Goal: Transaction & Acquisition: Purchase product/service

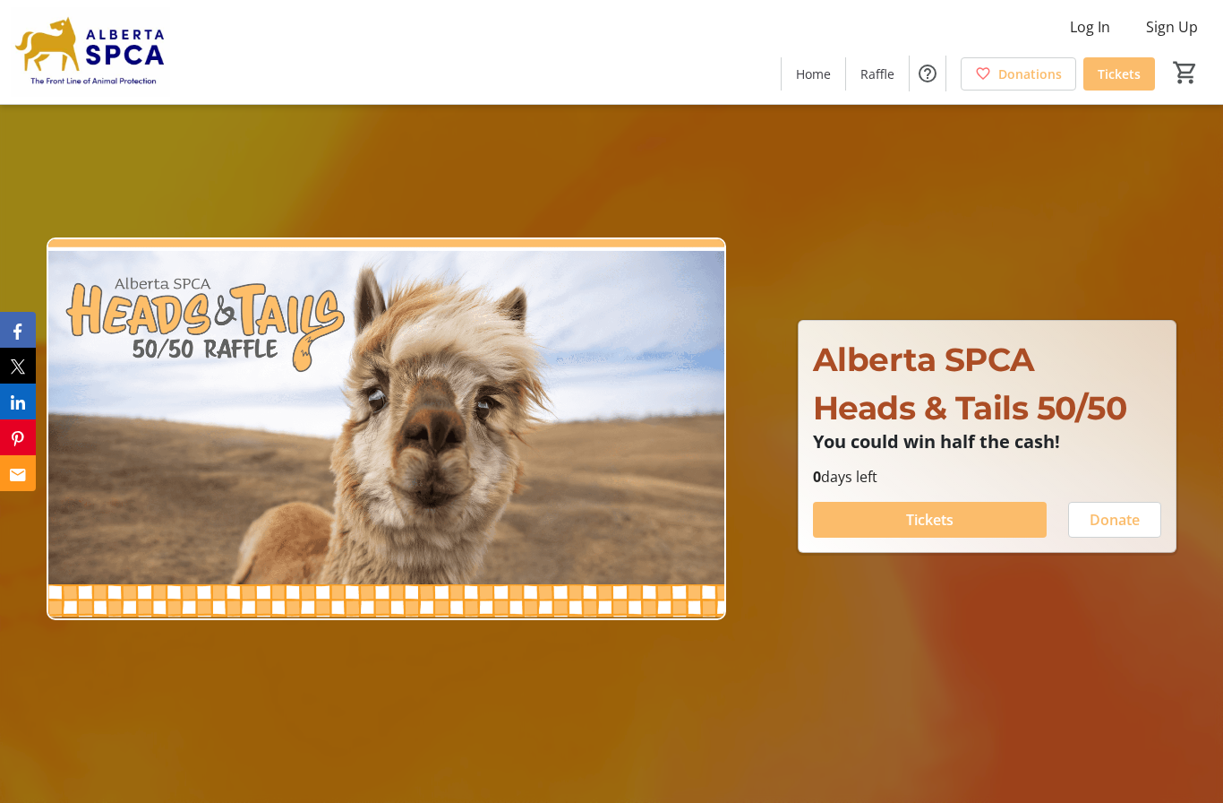
click at [894, 541] on span at bounding box center [930, 519] width 234 height 43
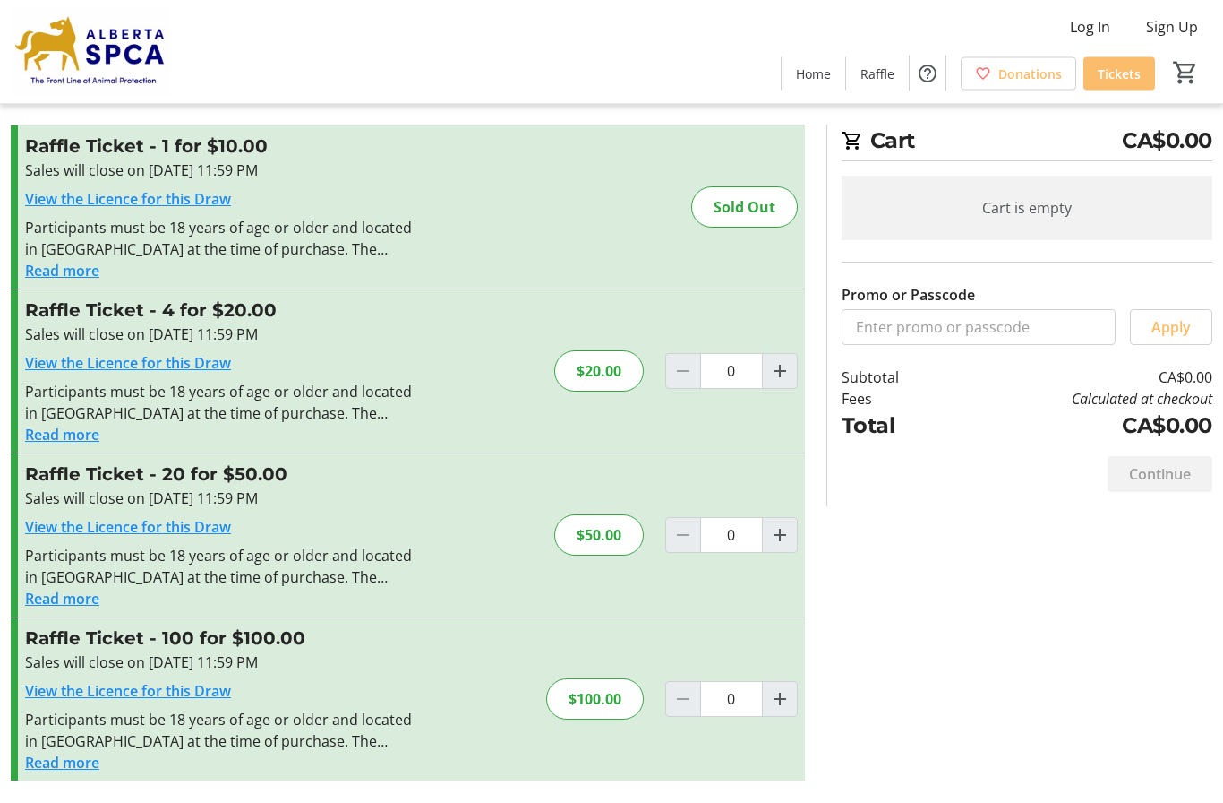
scroll to position [73, 0]
click at [788, 525] on mat-icon "Increment by one" at bounding box center [779, 535] width 21 height 21
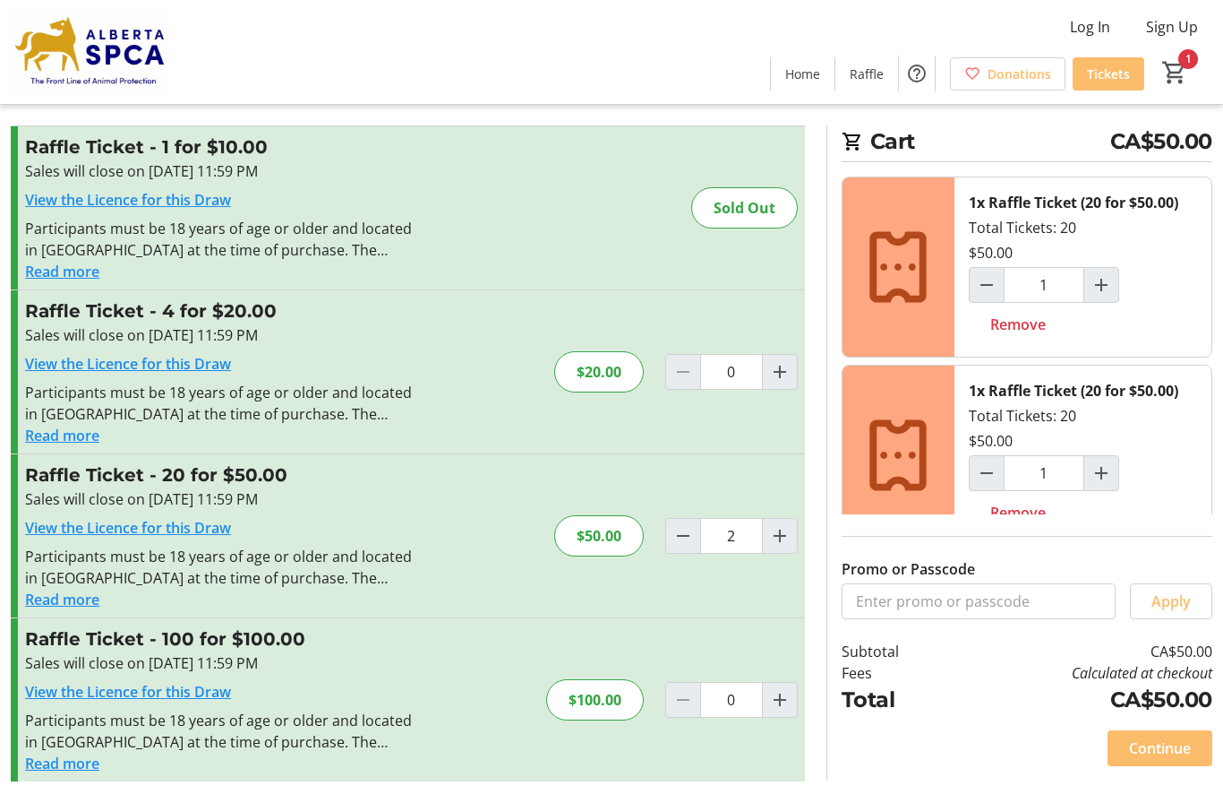
type input "1"
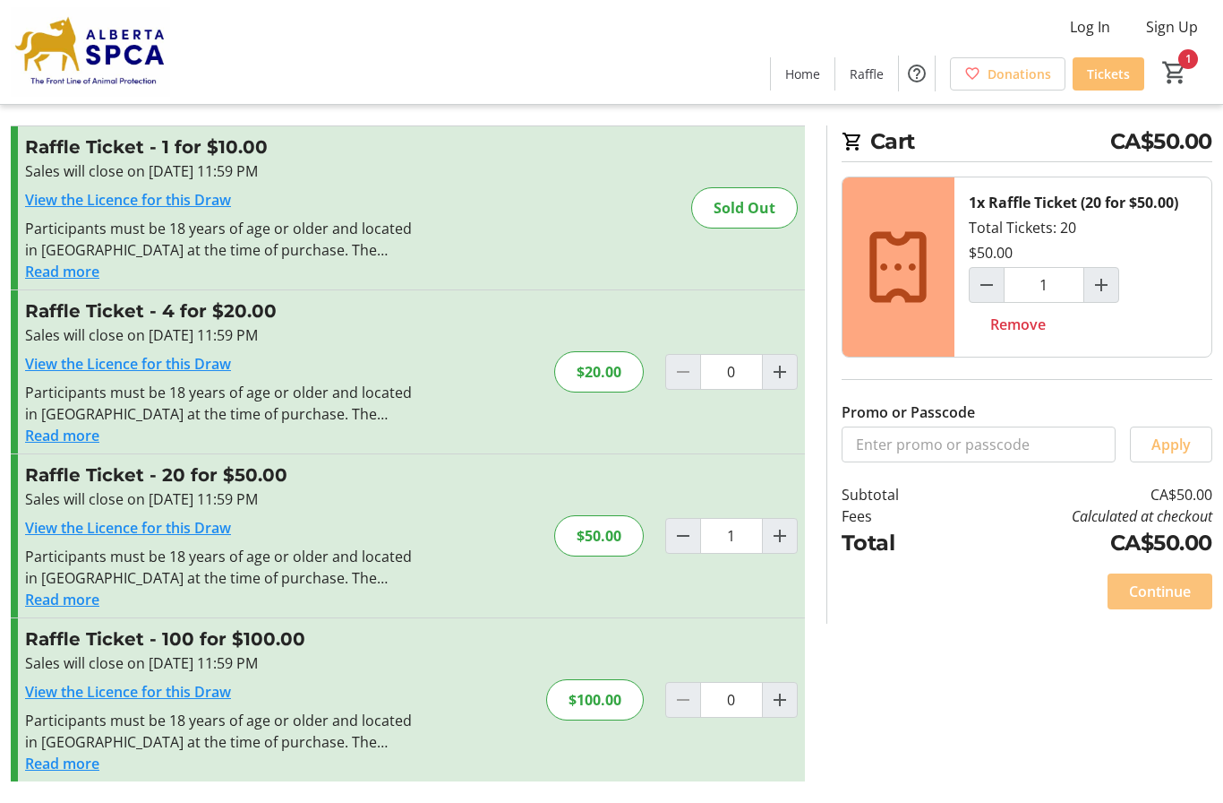
click at [1145, 586] on span "Continue" at bounding box center [1160, 590] width 62 height 21
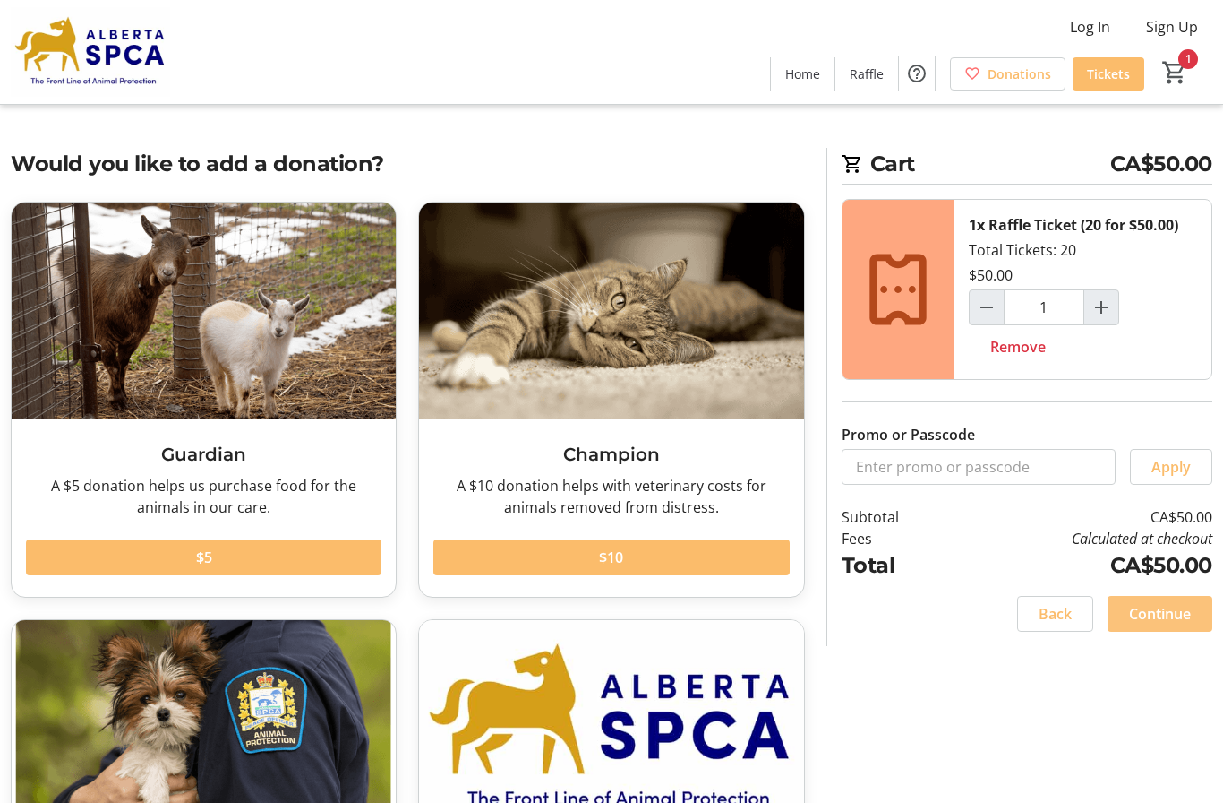
click at [1147, 621] on span "Continue" at bounding box center [1160, 613] width 62 height 21
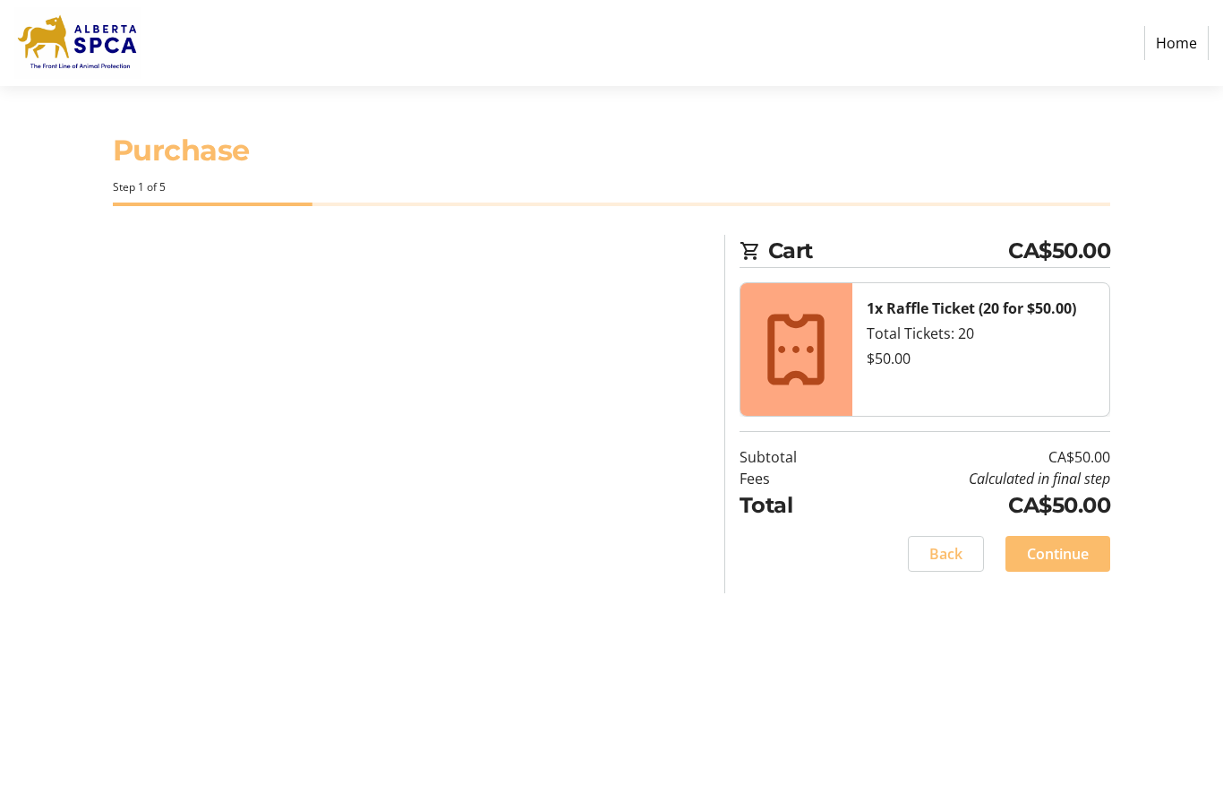
select select "CA"
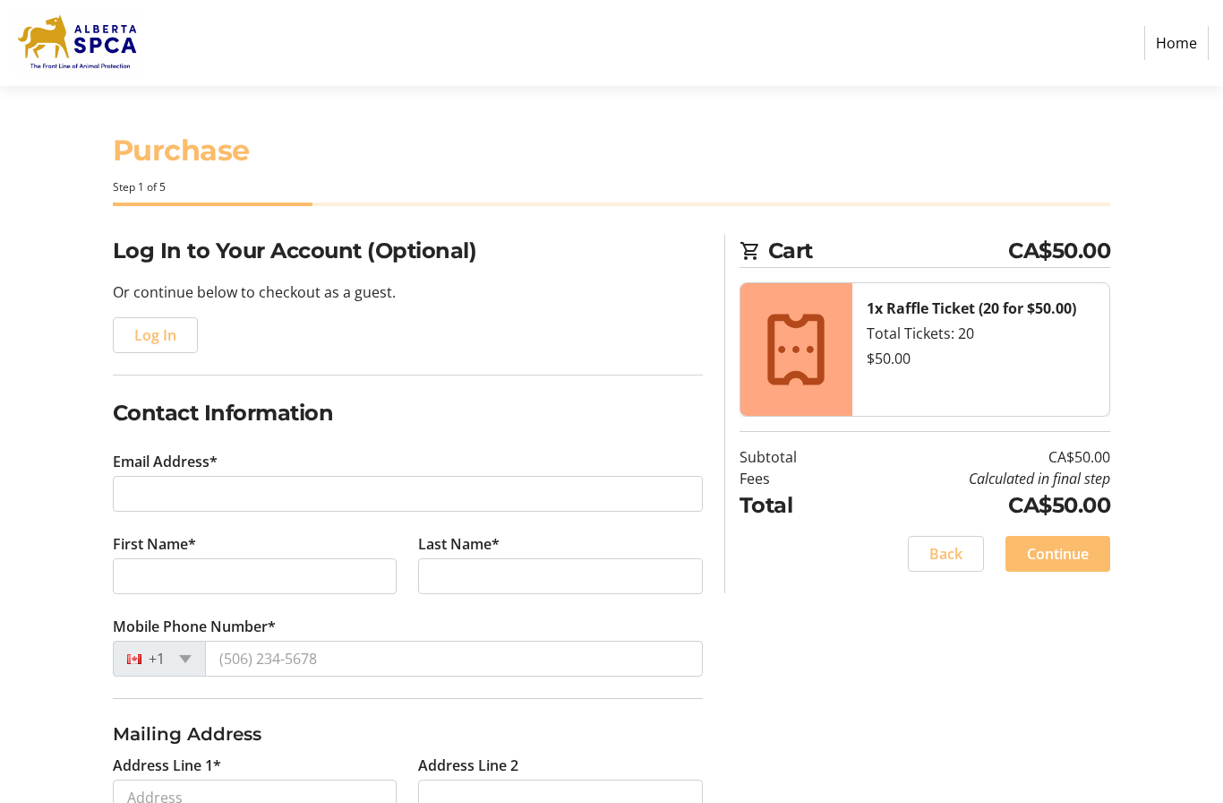
click at [1176, 47] on link "Home" at bounding box center [1177, 43] width 64 height 34
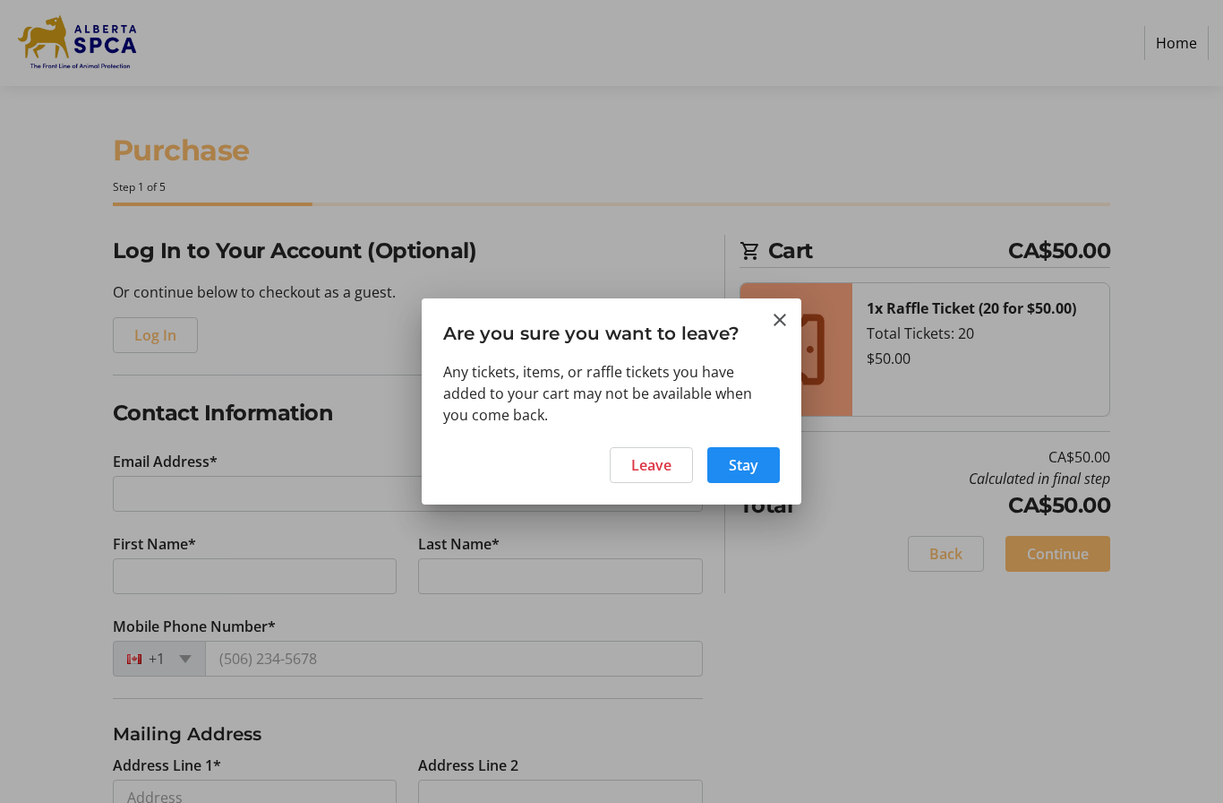
click at [646, 474] on span "Leave" at bounding box center [651, 464] width 40 height 21
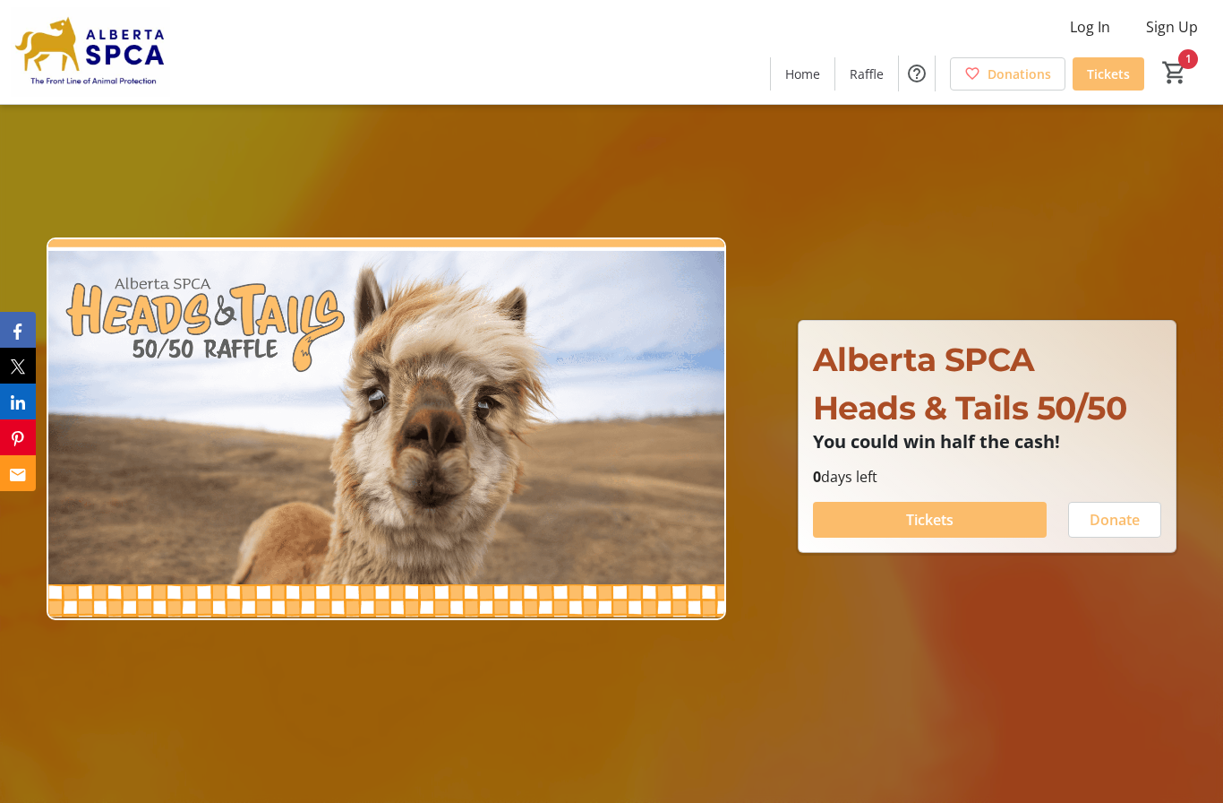
type input "1"
click at [1103, 541] on span at bounding box center [1114, 519] width 91 height 43
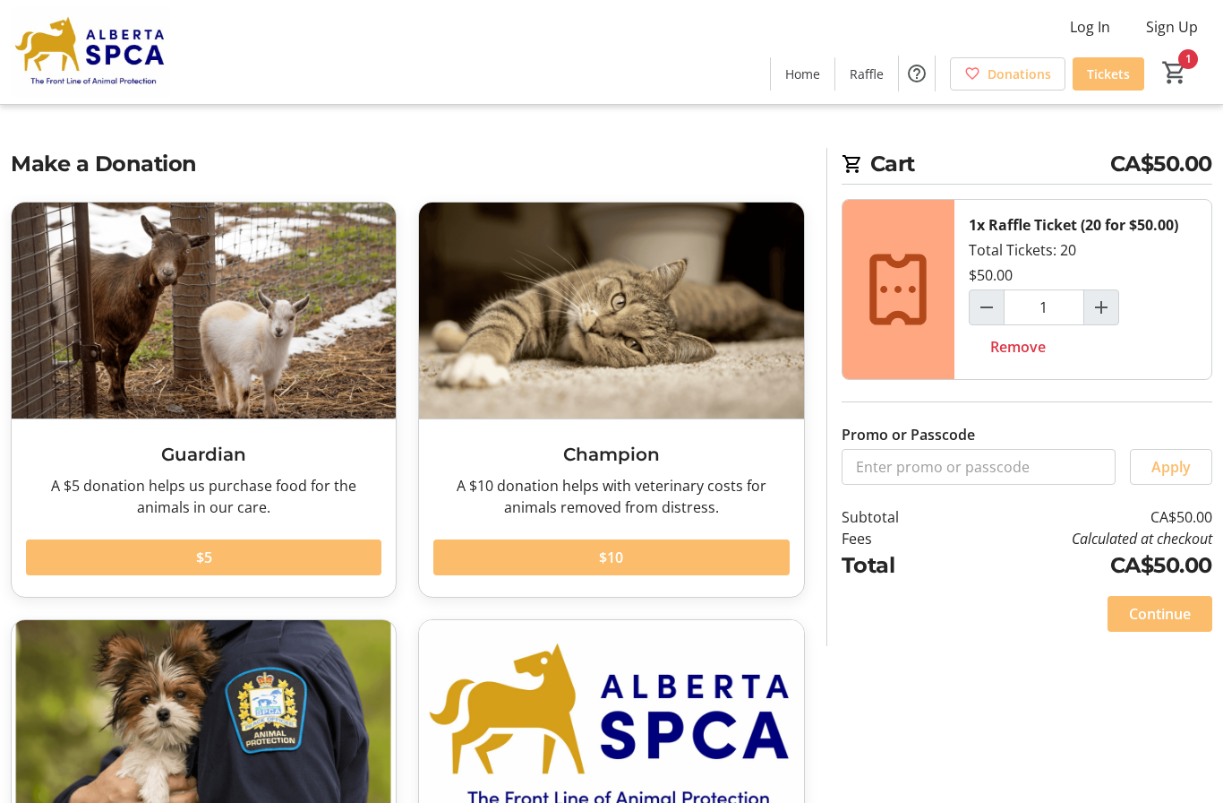
click at [1169, 63] on mat-icon "1" at bounding box center [1175, 72] width 27 height 27
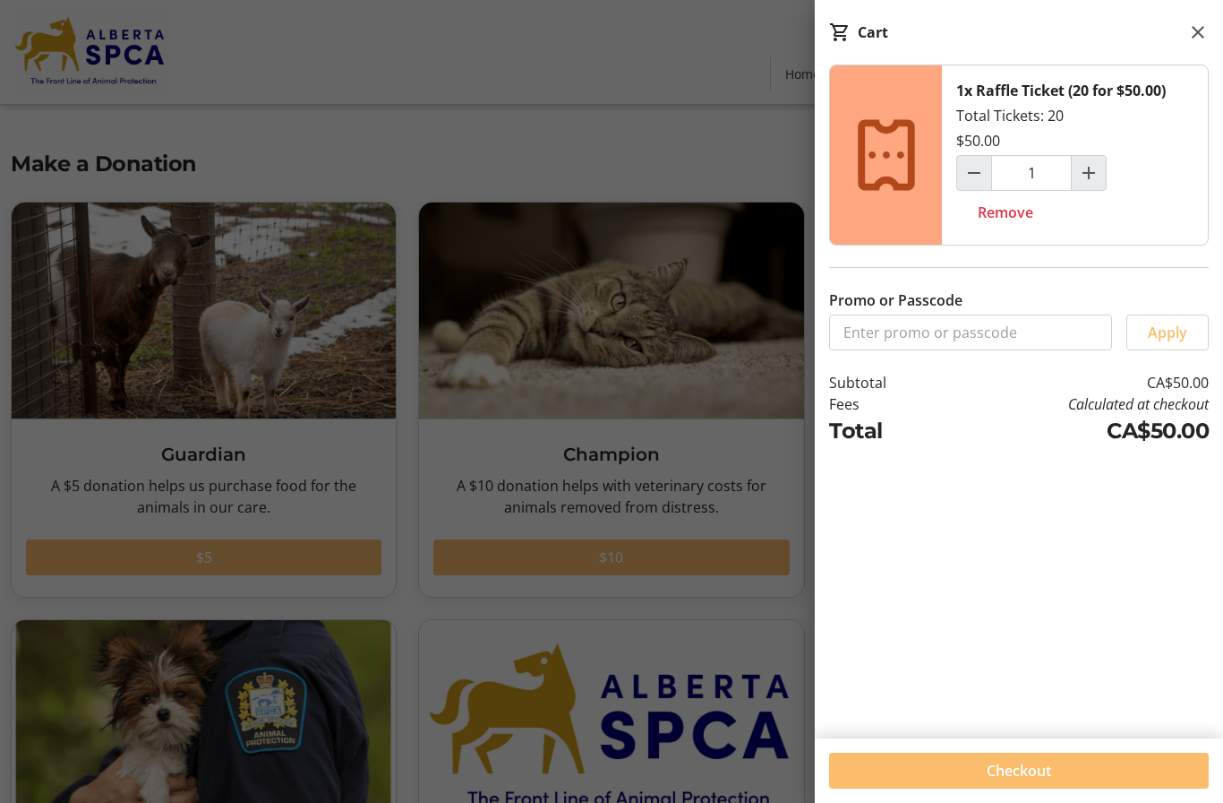
click at [906, 766] on span at bounding box center [1019, 770] width 380 height 43
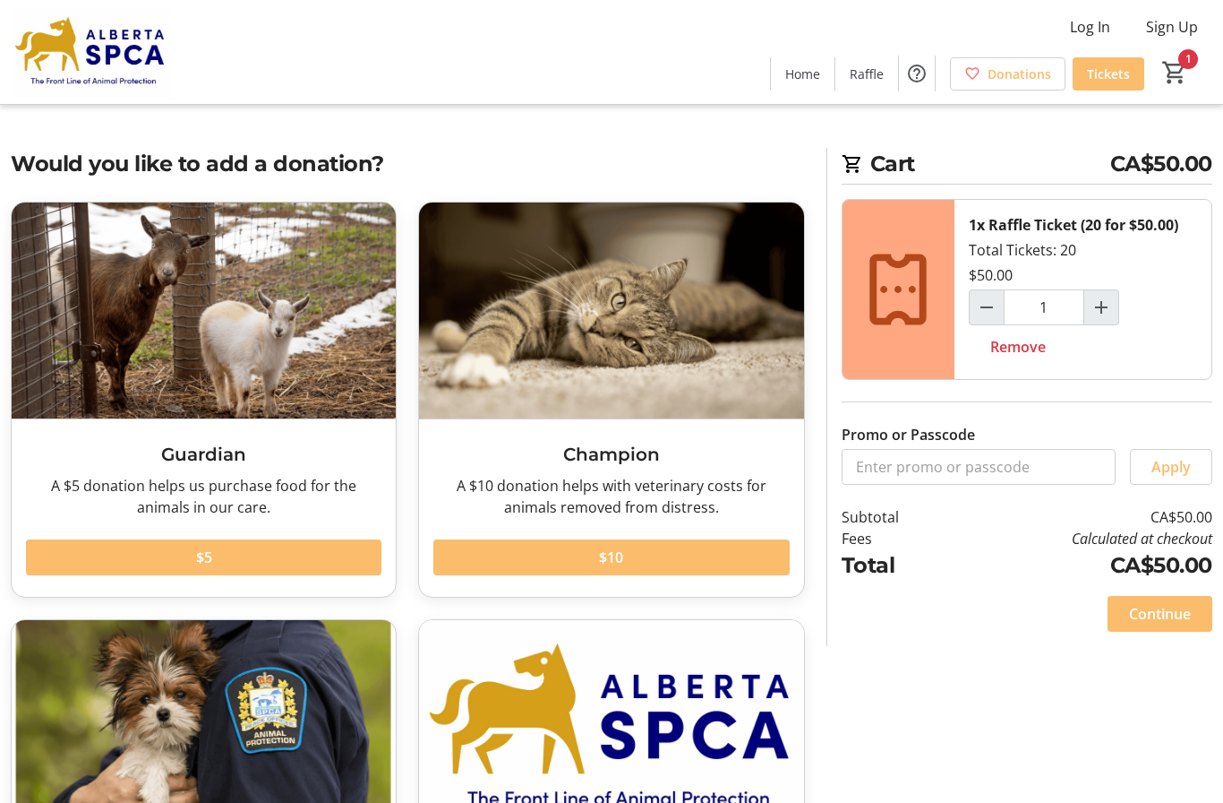
click at [1149, 616] on span "Continue" at bounding box center [1160, 613] width 62 height 21
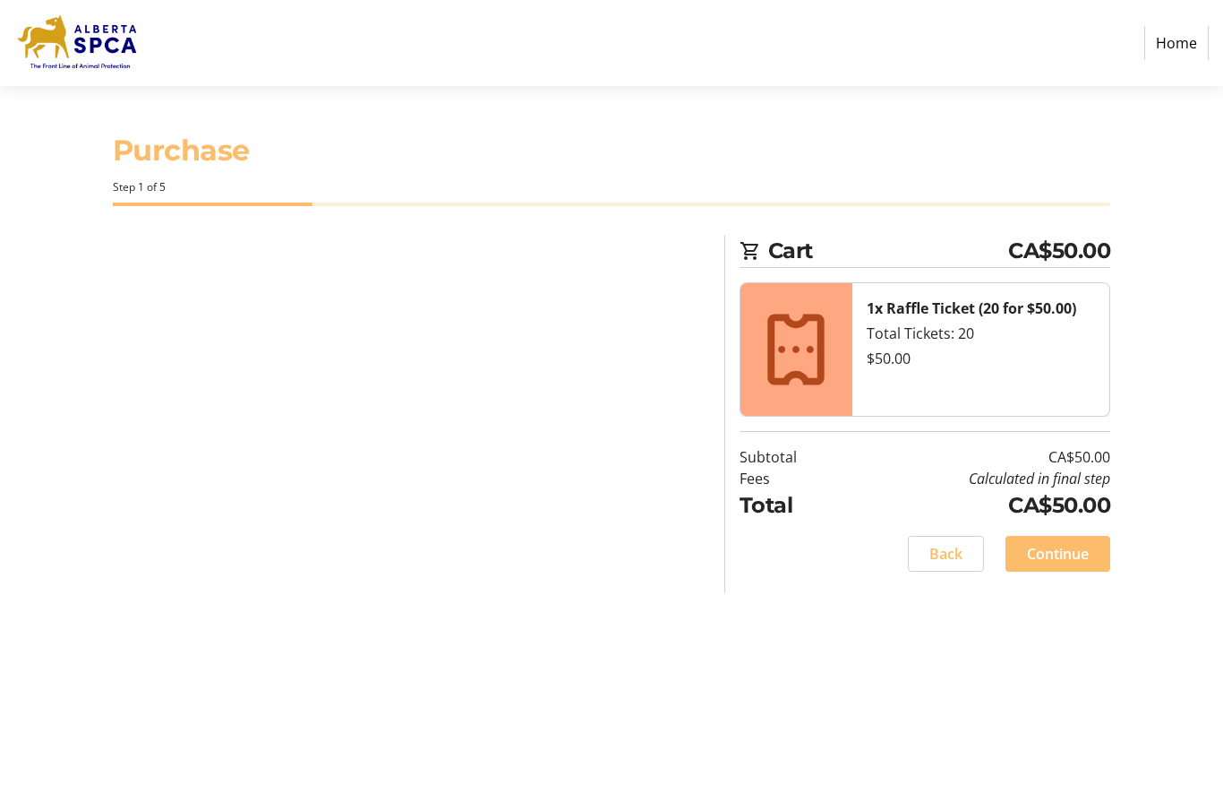
select select "CA"
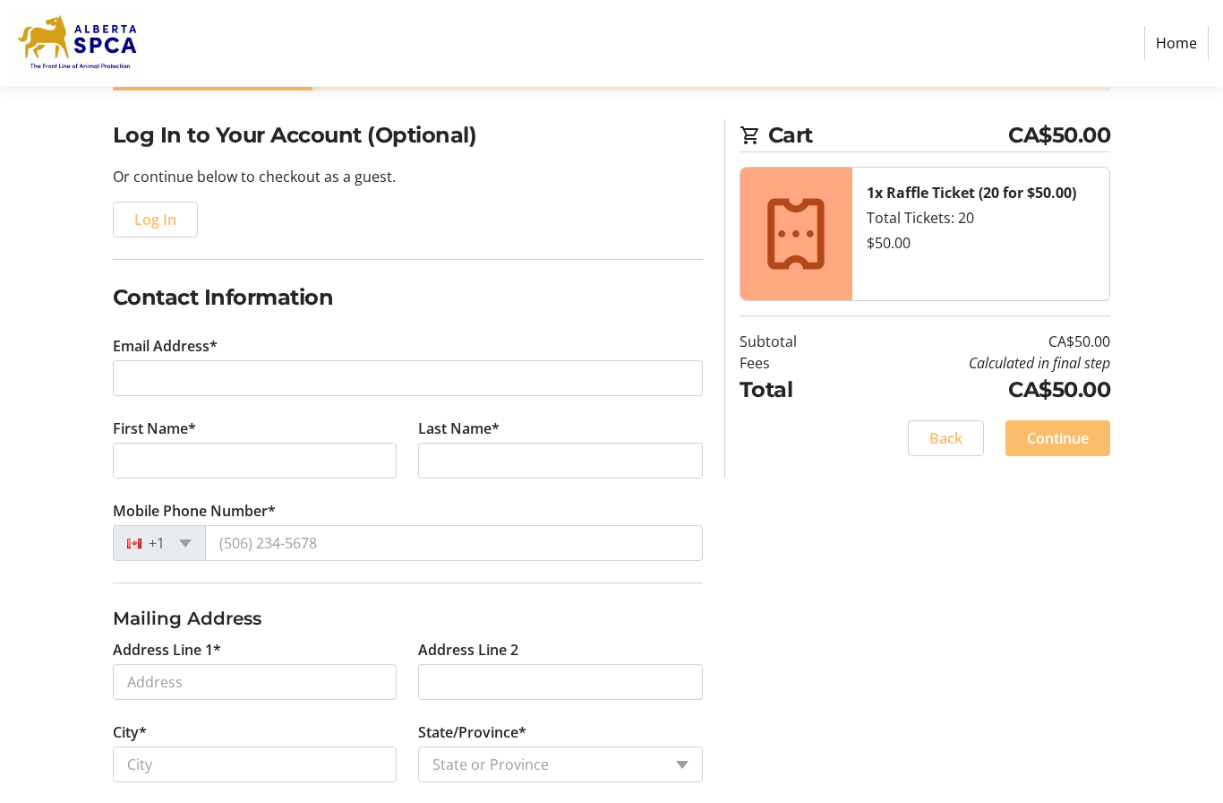
scroll to position [116, 0]
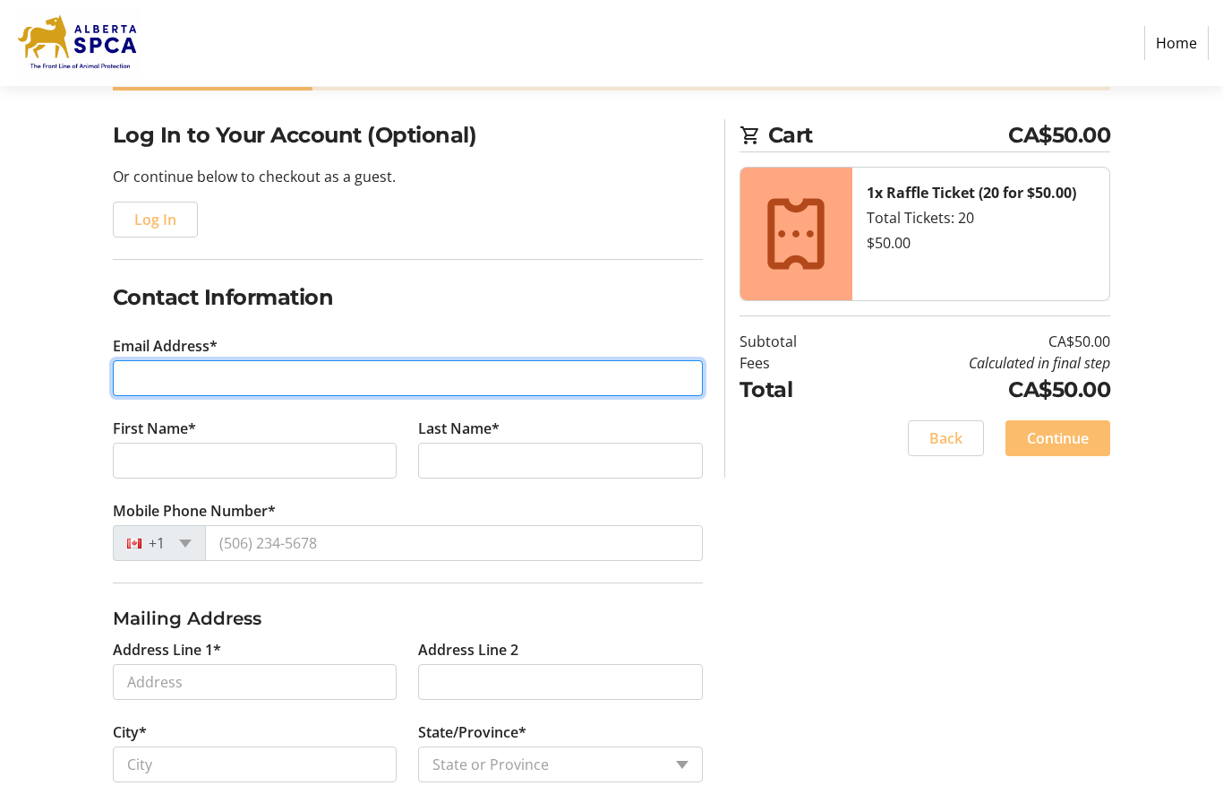
click at [159, 373] on input "Email Address*" at bounding box center [408, 378] width 590 height 36
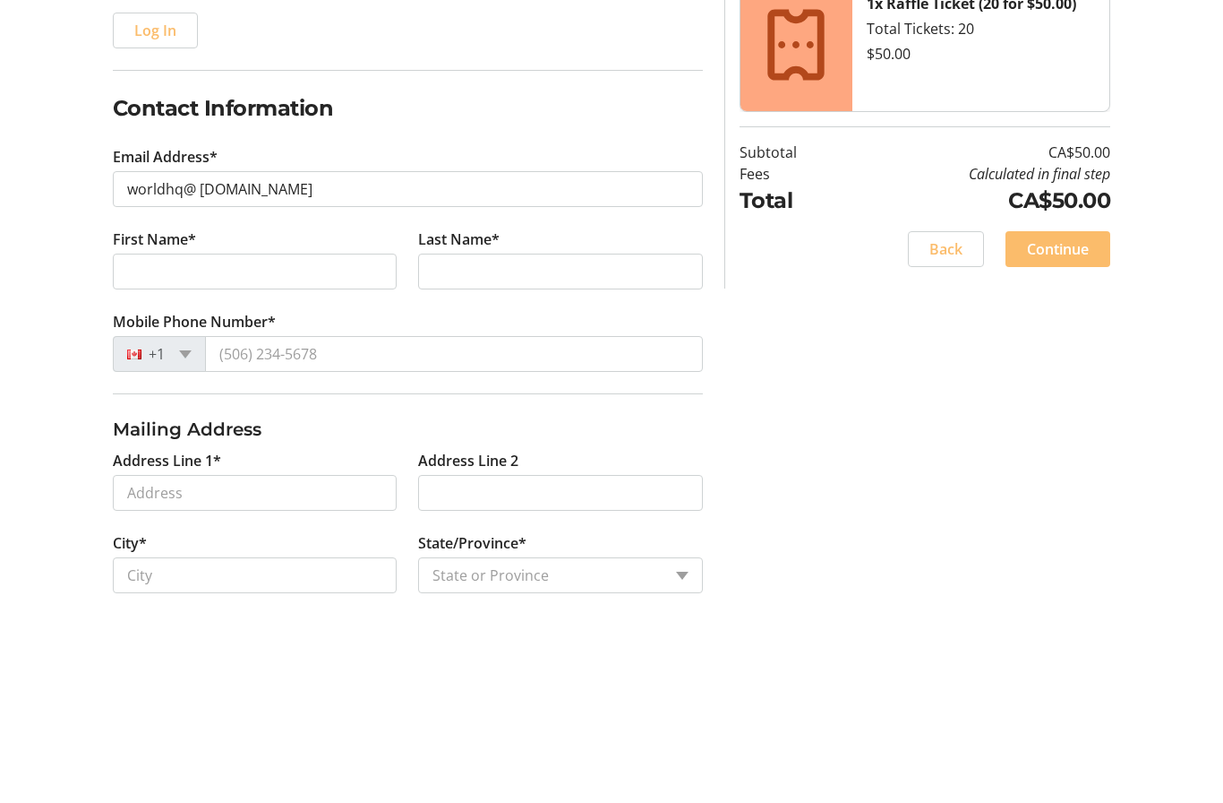
scroll to position [280, 0]
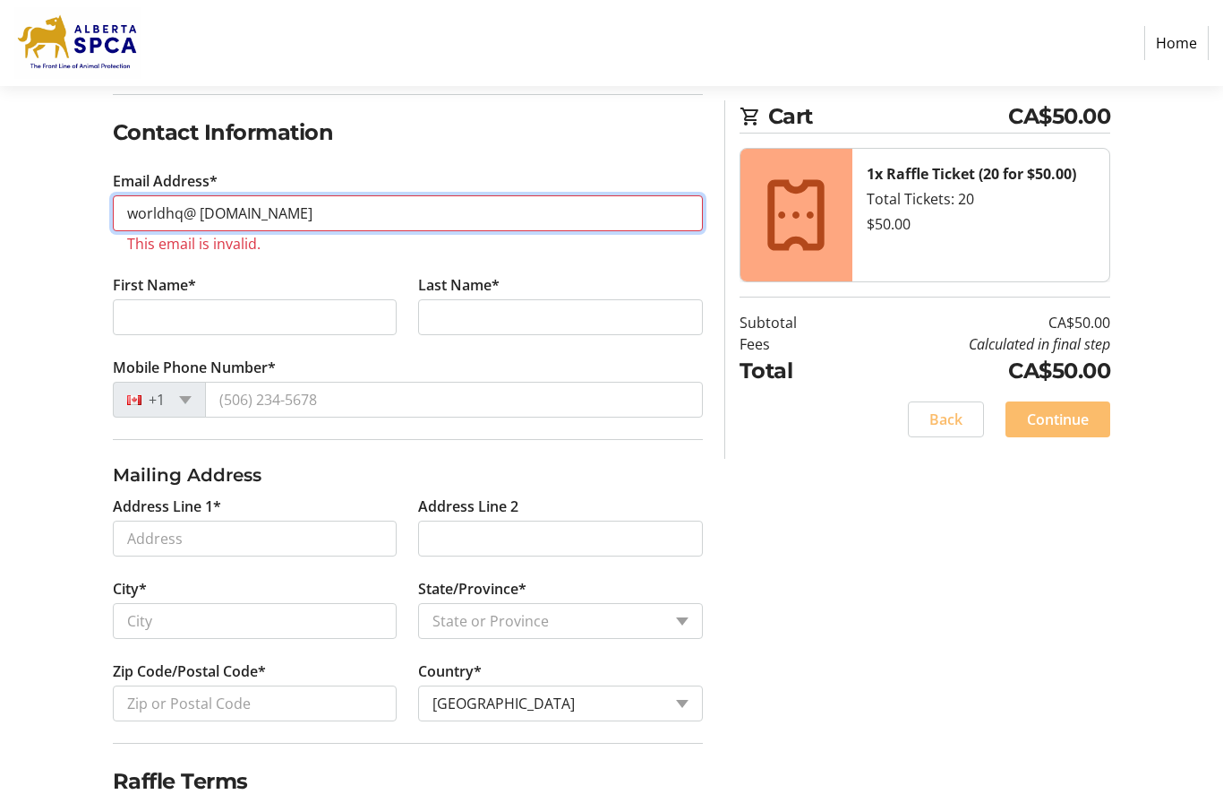
type input "worldhq@ [DOMAIN_NAME]"
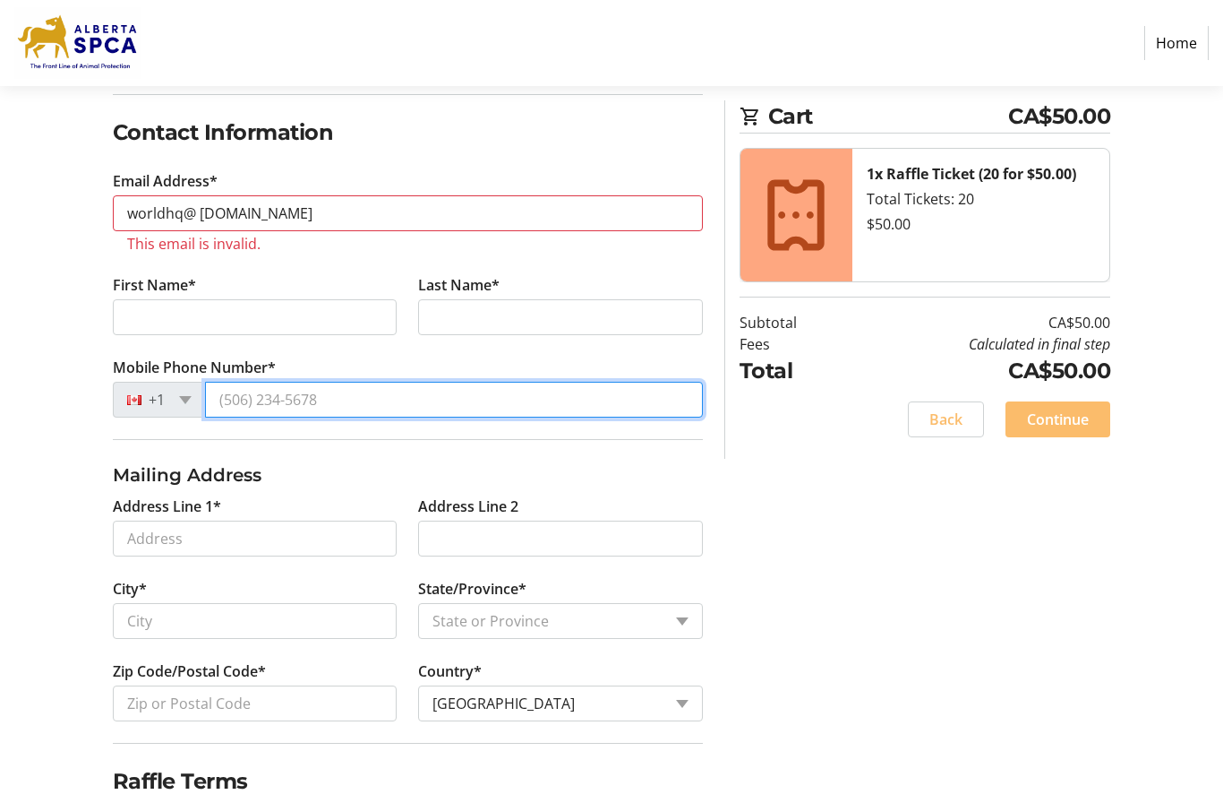
click at [238, 401] on input "Mobile Phone Number*" at bounding box center [454, 400] width 498 height 36
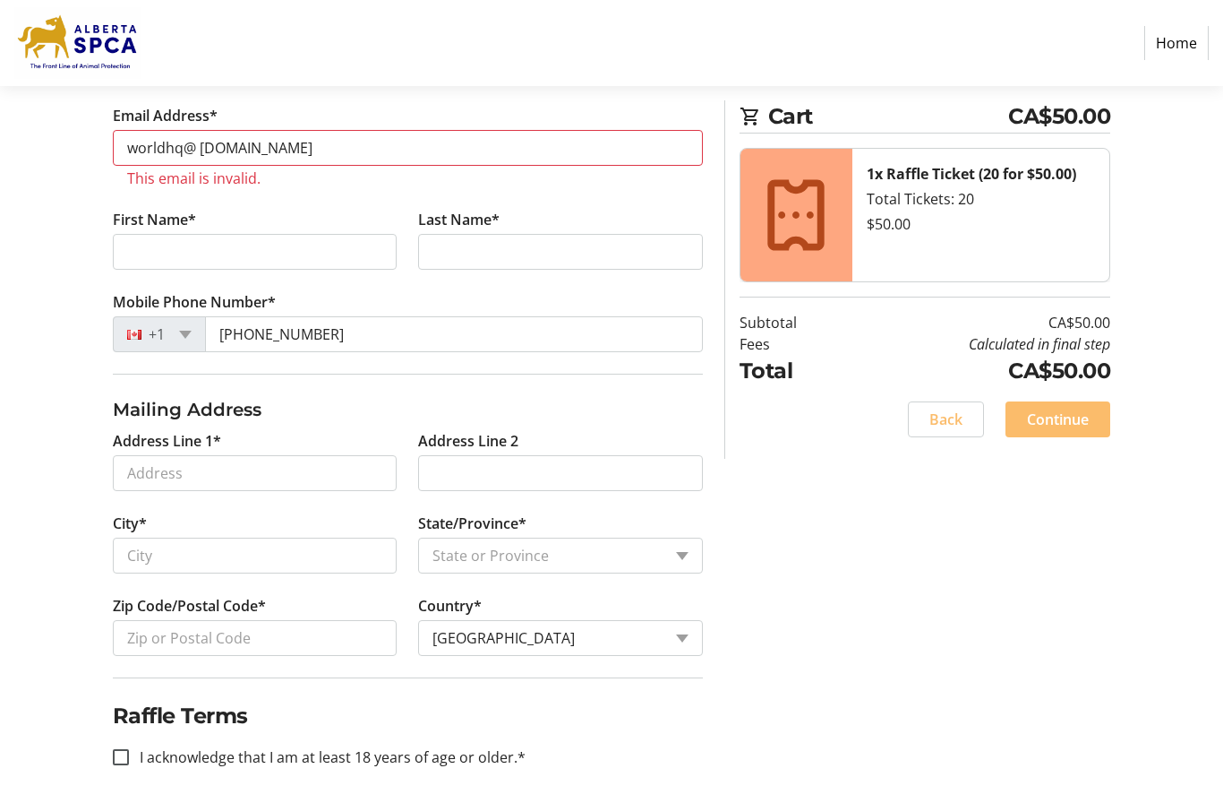
scroll to position [354, 0]
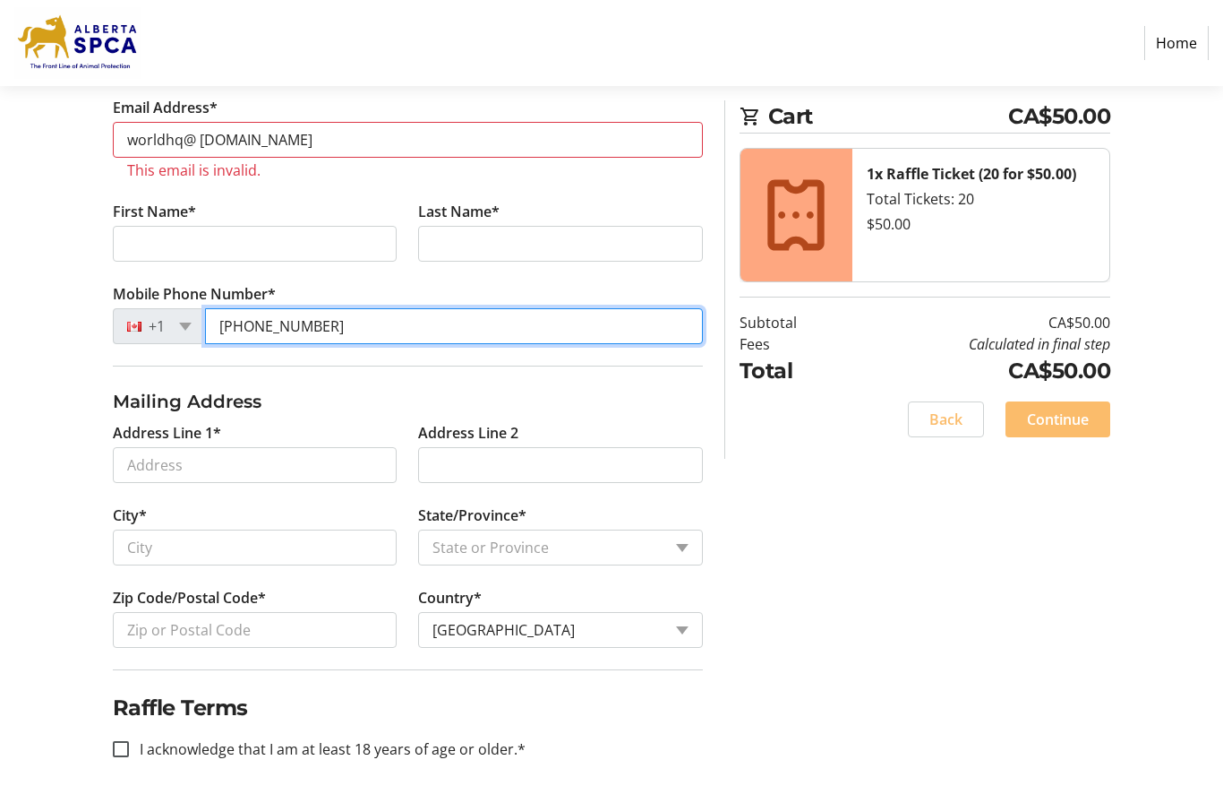
type input "[PHONE_NUMBER]"
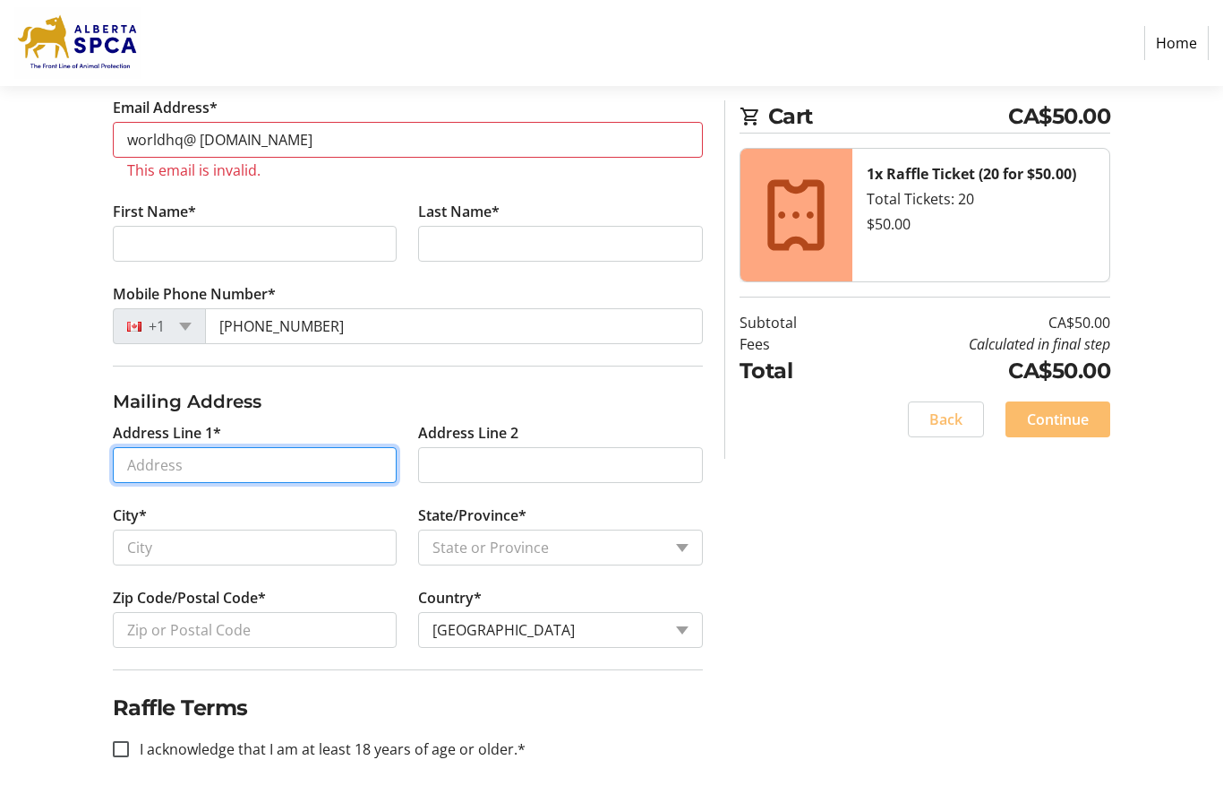
click at [145, 470] on input "Address Line 1*" at bounding box center [255, 465] width 285 height 36
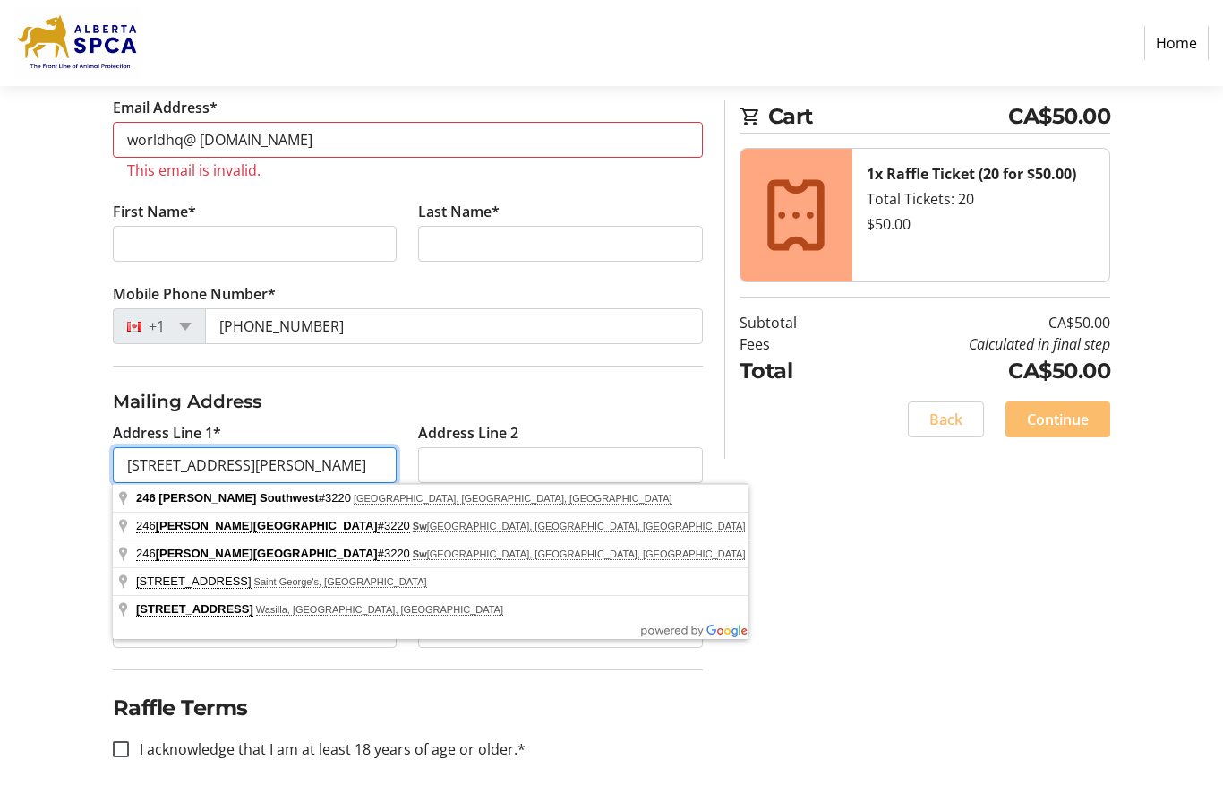
type input "[STREET_ADDRESS][PERSON_NAME]"
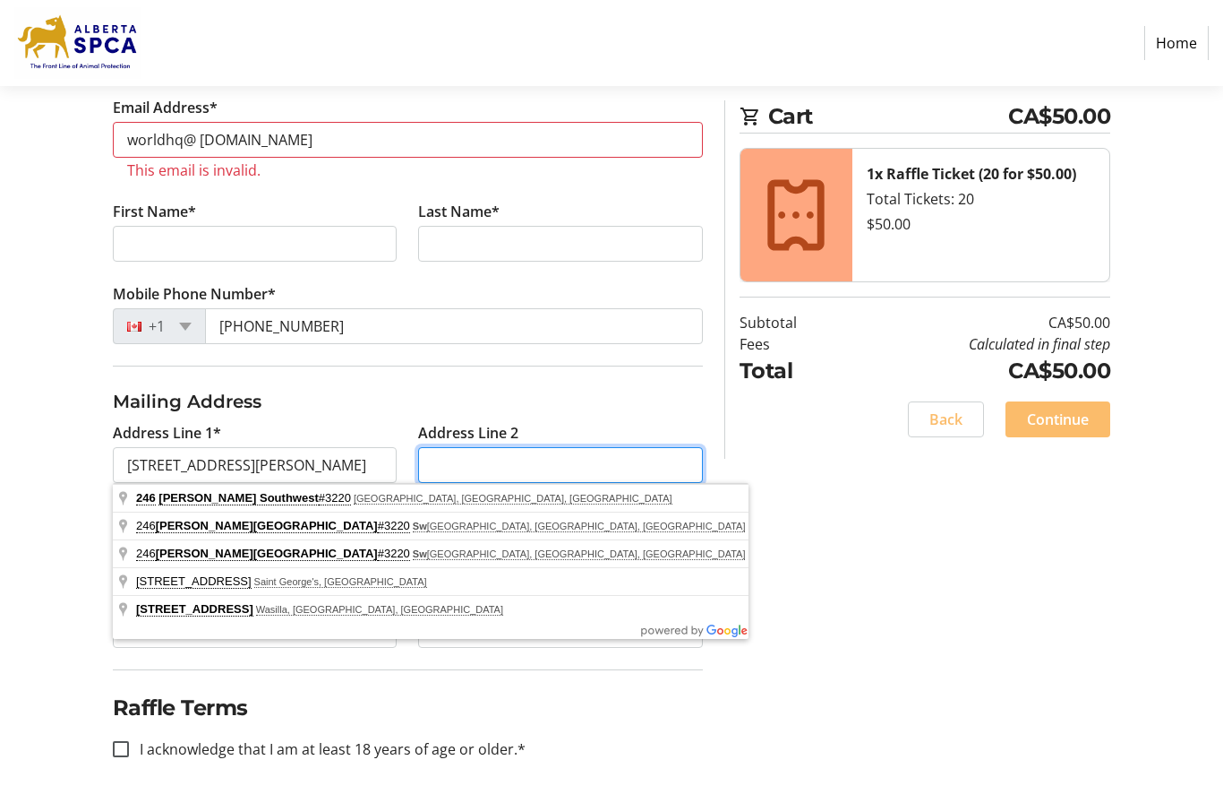
click at [499, 466] on input "Address Line 2" at bounding box center [560, 465] width 285 height 36
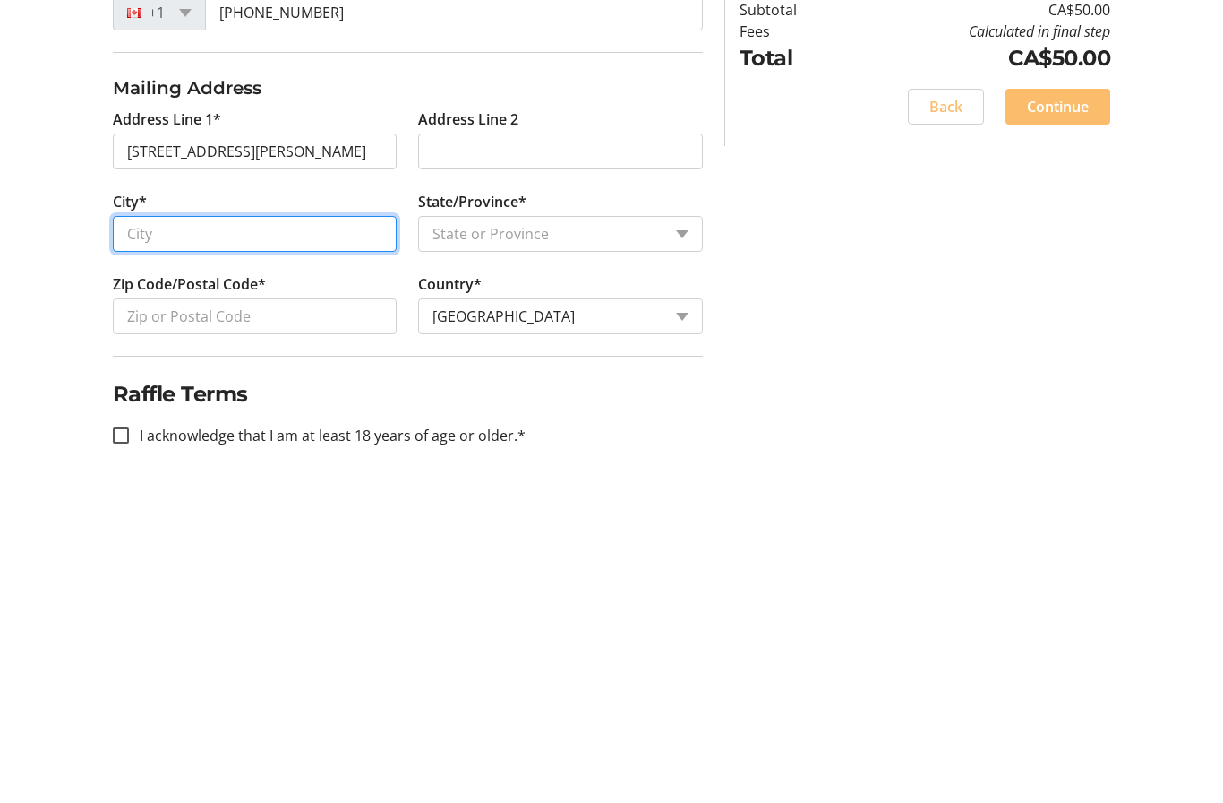
click at [173, 529] on input "City*" at bounding box center [255, 547] width 285 height 36
type input "[GEOGRAPHIC_DATA]"
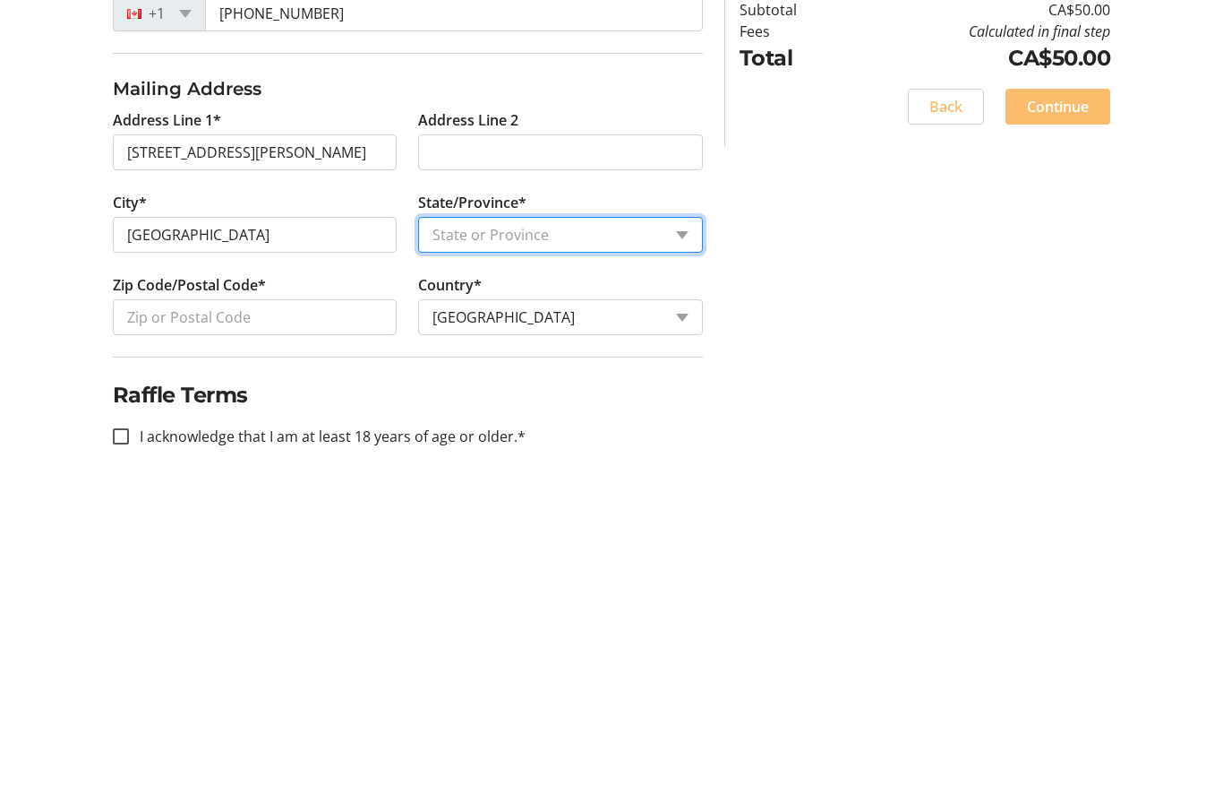
click at [528, 529] on select "State or Province State or Province [GEOGRAPHIC_DATA] [GEOGRAPHIC_DATA] [GEOGRA…" at bounding box center [560, 547] width 285 height 36
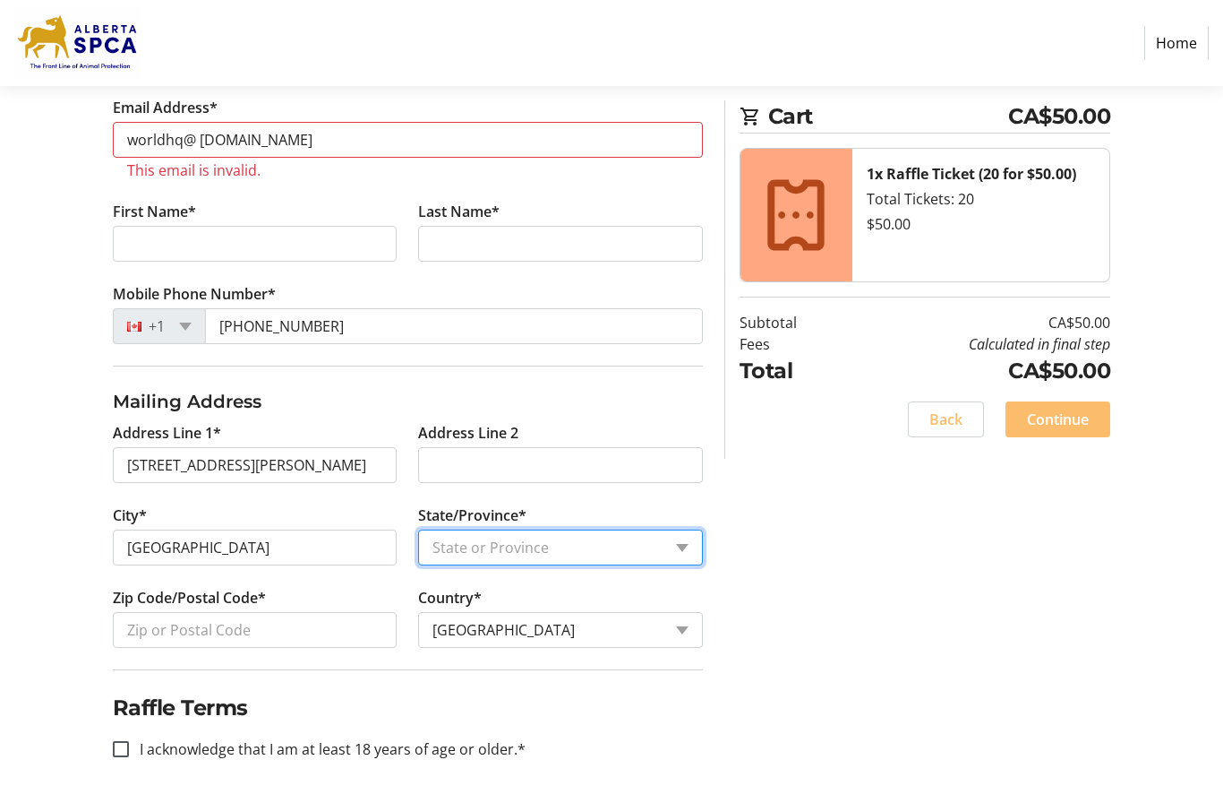
select select "AB"
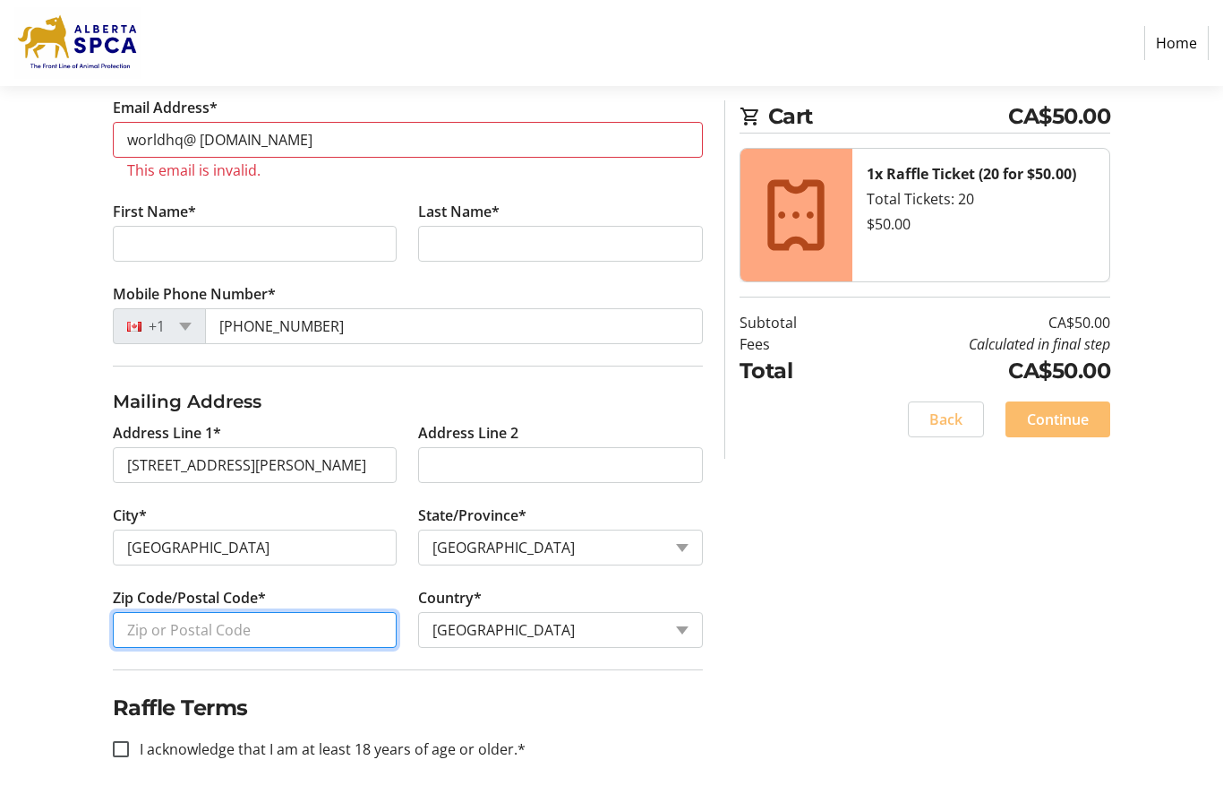
click at [147, 636] on input "Zip Code/Postal Code*" at bounding box center [255, 630] width 285 height 36
type input "T3H 3C8"
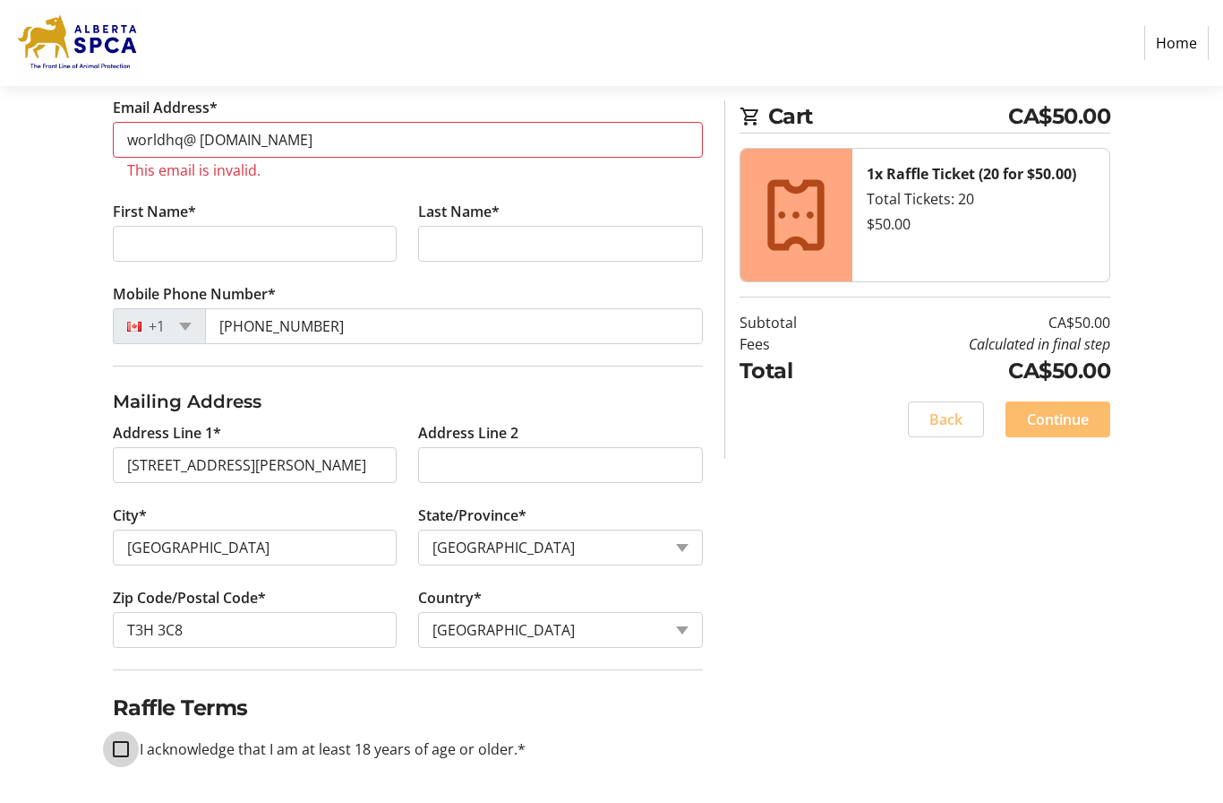
click at [117, 755] on input "I acknowledge that I am at least 18 years of age or older.*" at bounding box center [121, 749] width 16 height 16
checkbox input "true"
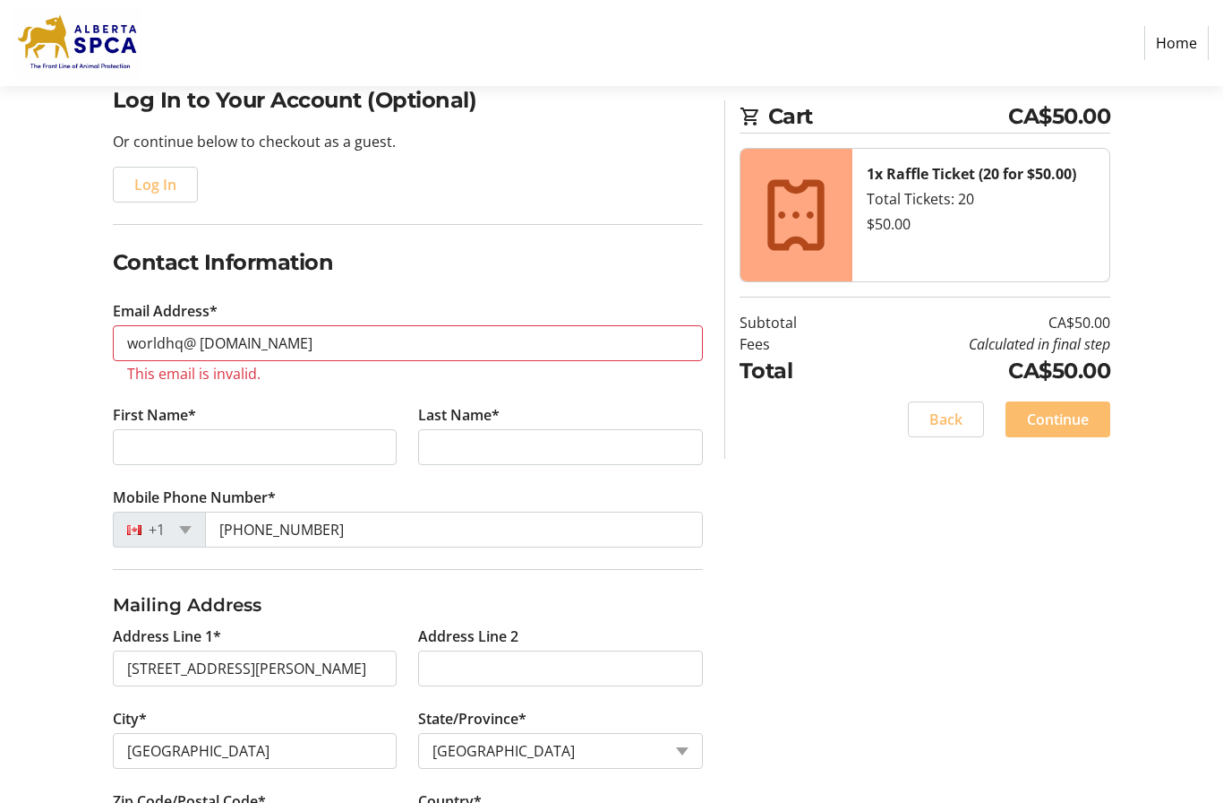
scroll to position [150, 0]
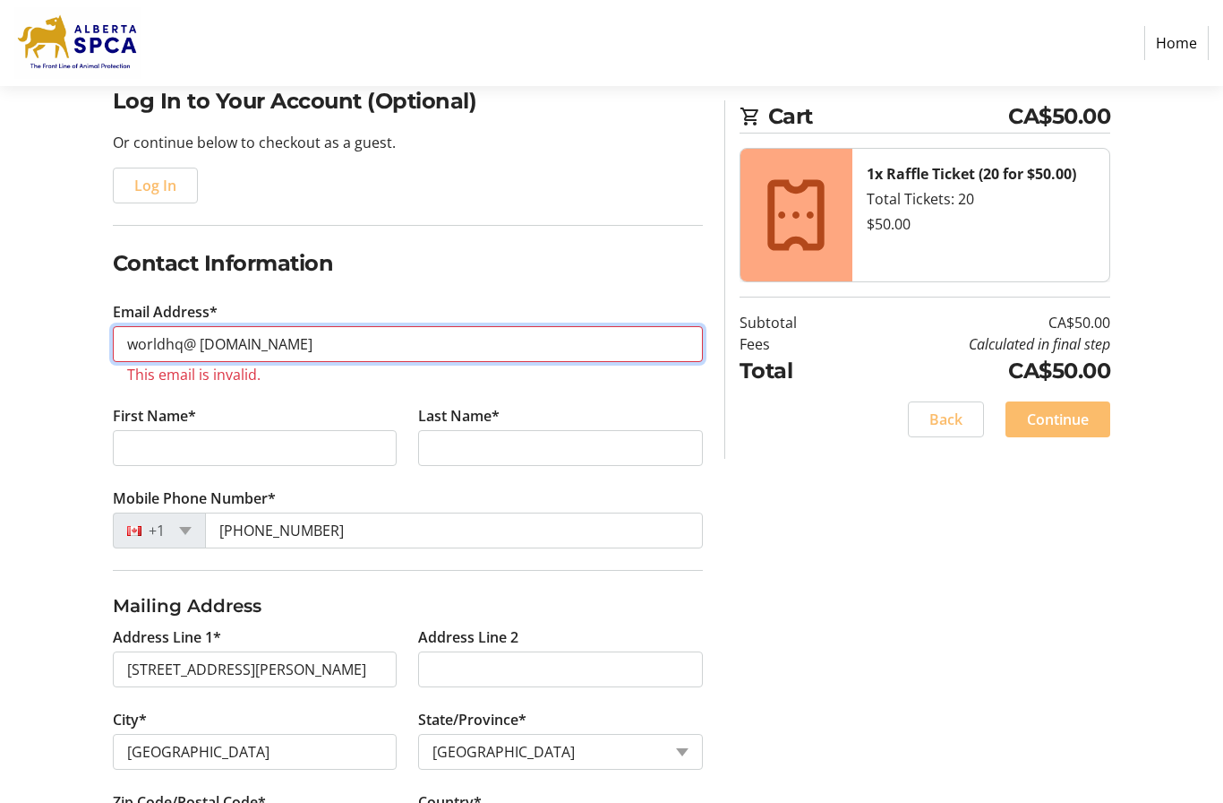
click at [295, 348] on input "worldhq@ [DOMAIN_NAME]" at bounding box center [408, 344] width 590 height 36
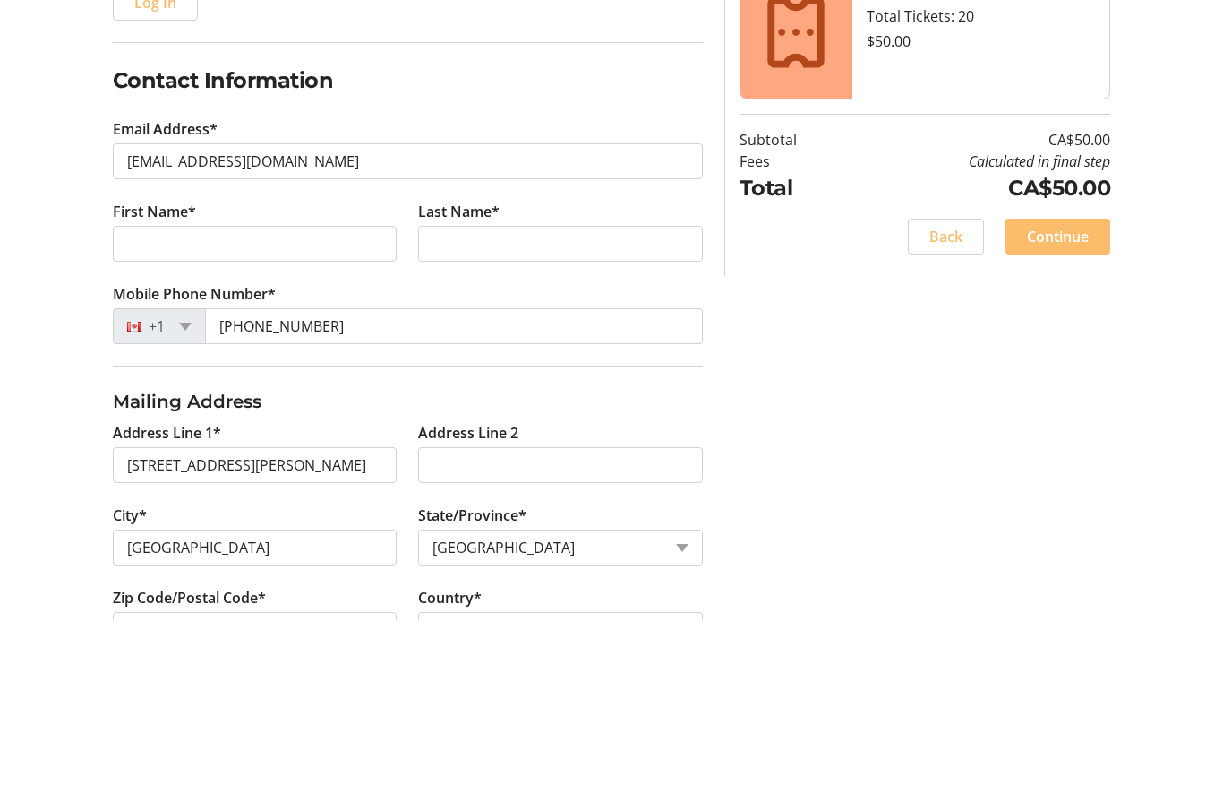
scroll to position [332, 0]
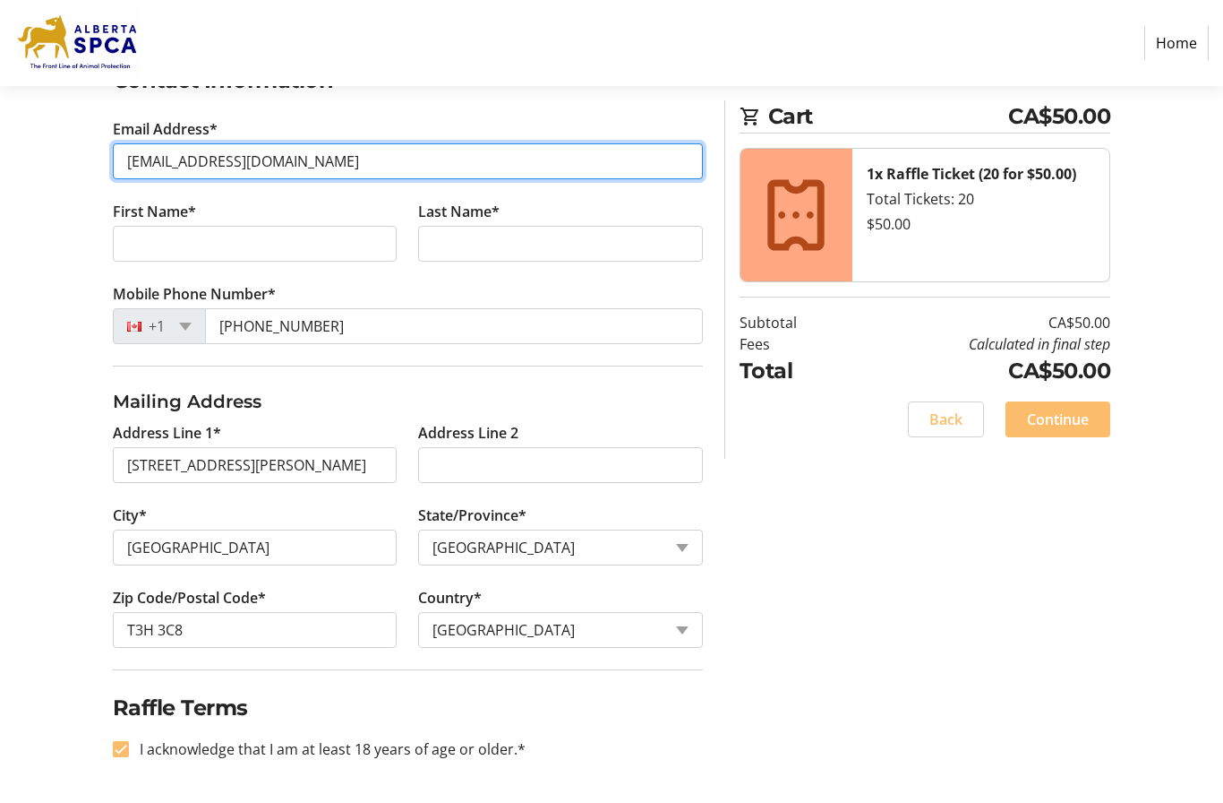
type input "[EMAIL_ADDRESS][DOMAIN_NAME]"
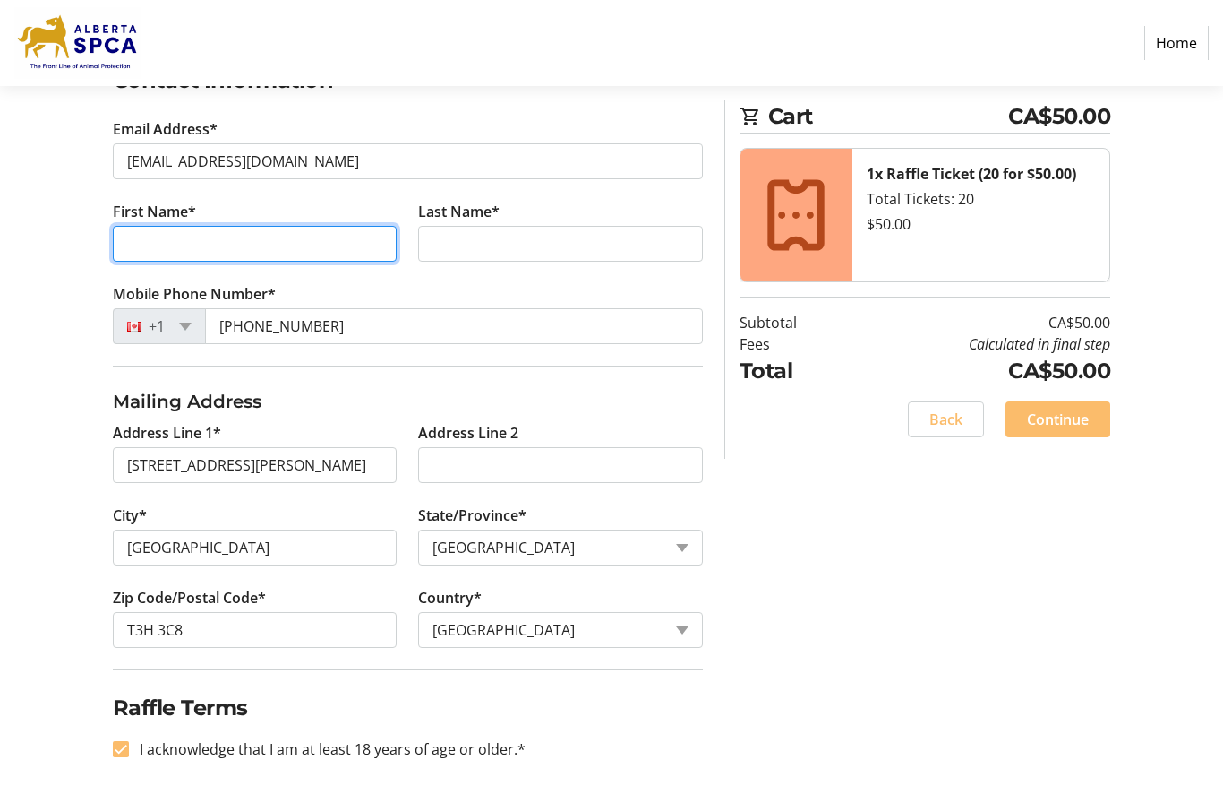
click at [128, 245] on input "First Name*" at bounding box center [255, 244] width 285 height 36
type input "Stryker"
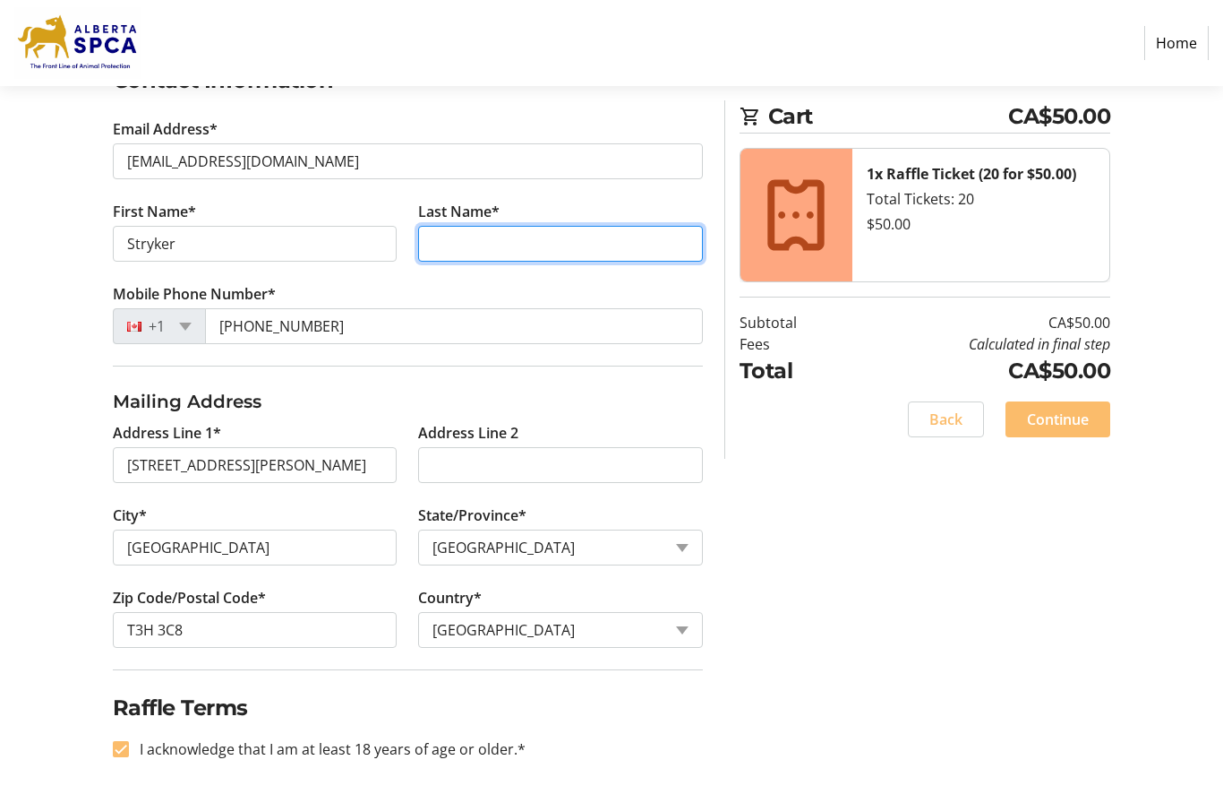
click at [446, 239] on input "Last Name*" at bounding box center [560, 244] width 285 height 36
type input "s"
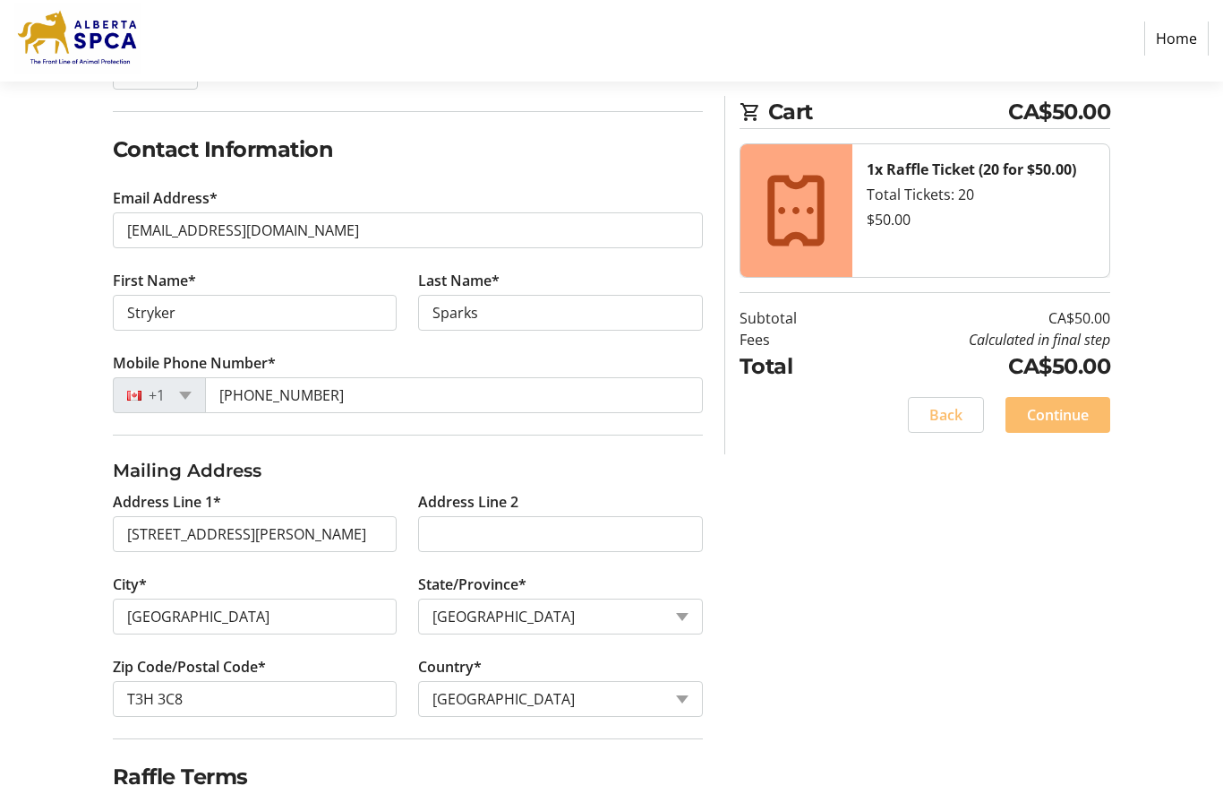
scroll to position [259, 0]
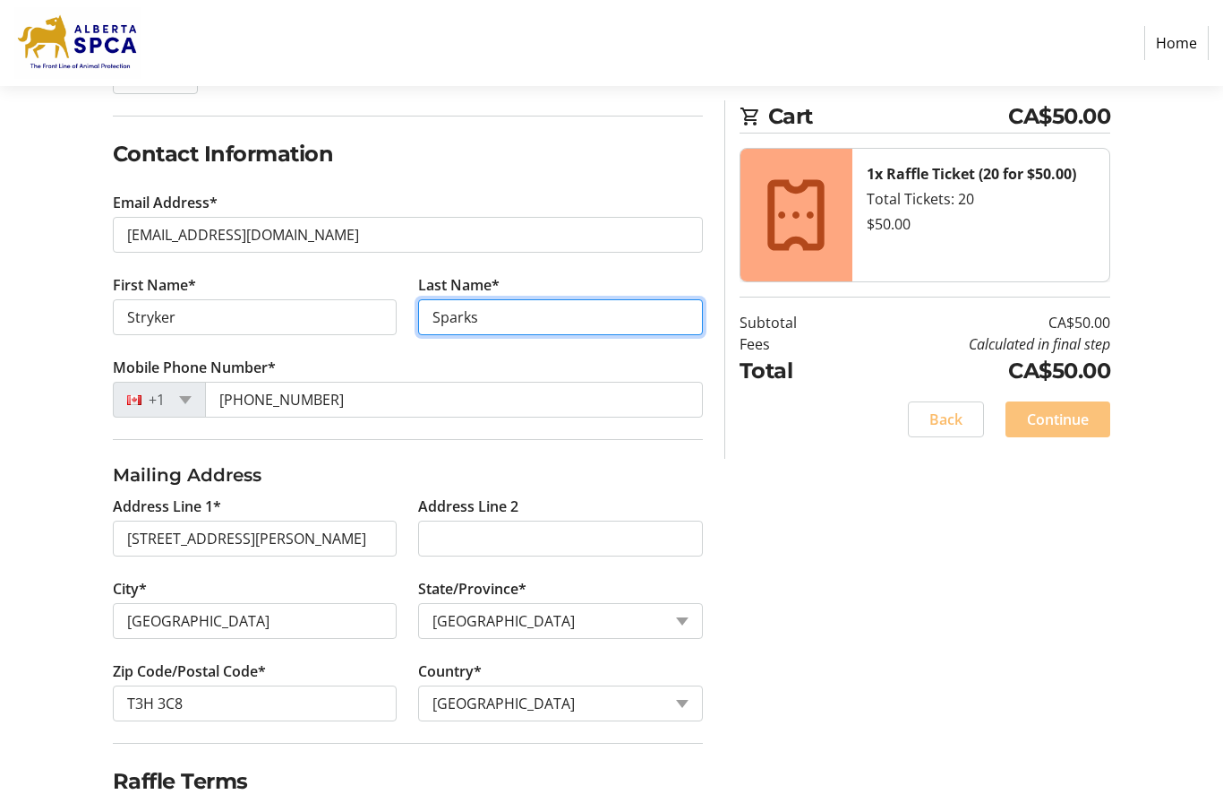
type input "Sparks"
click at [1049, 409] on span "Continue" at bounding box center [1058, 418] width 62 height 21
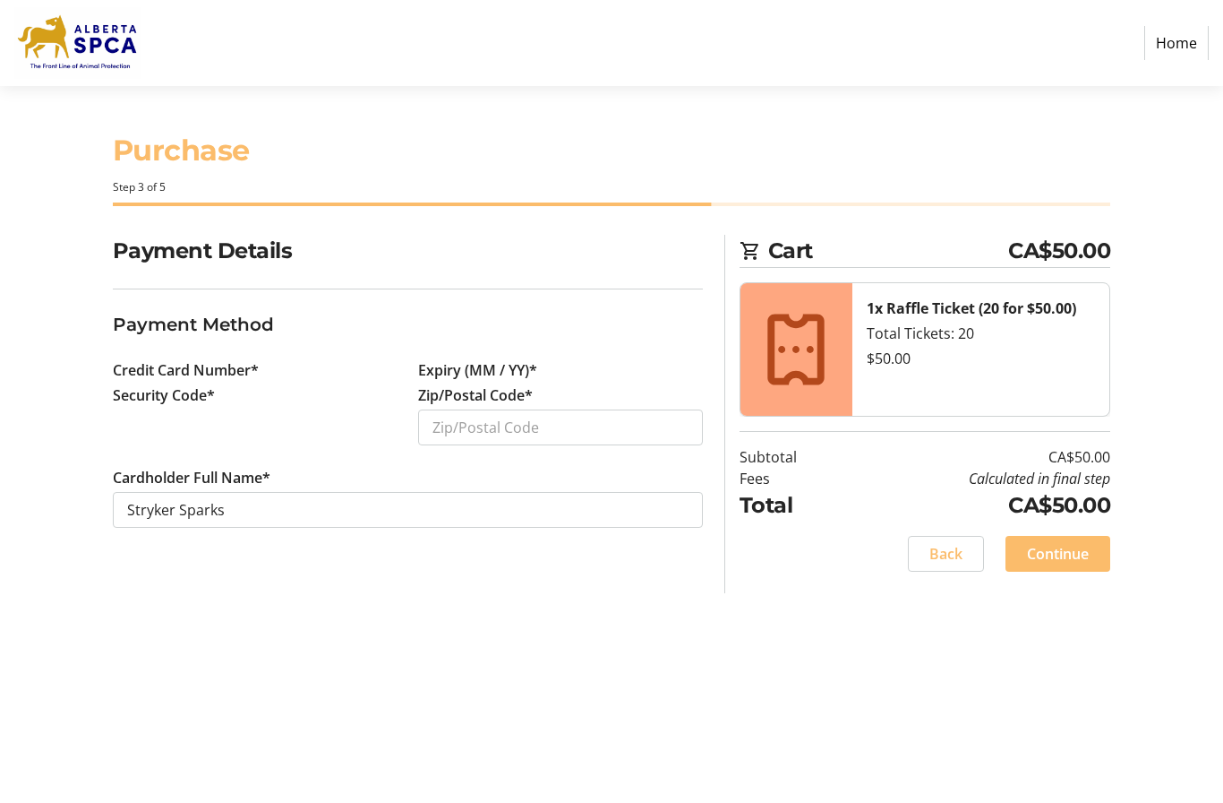
scroll to position [73, 0]
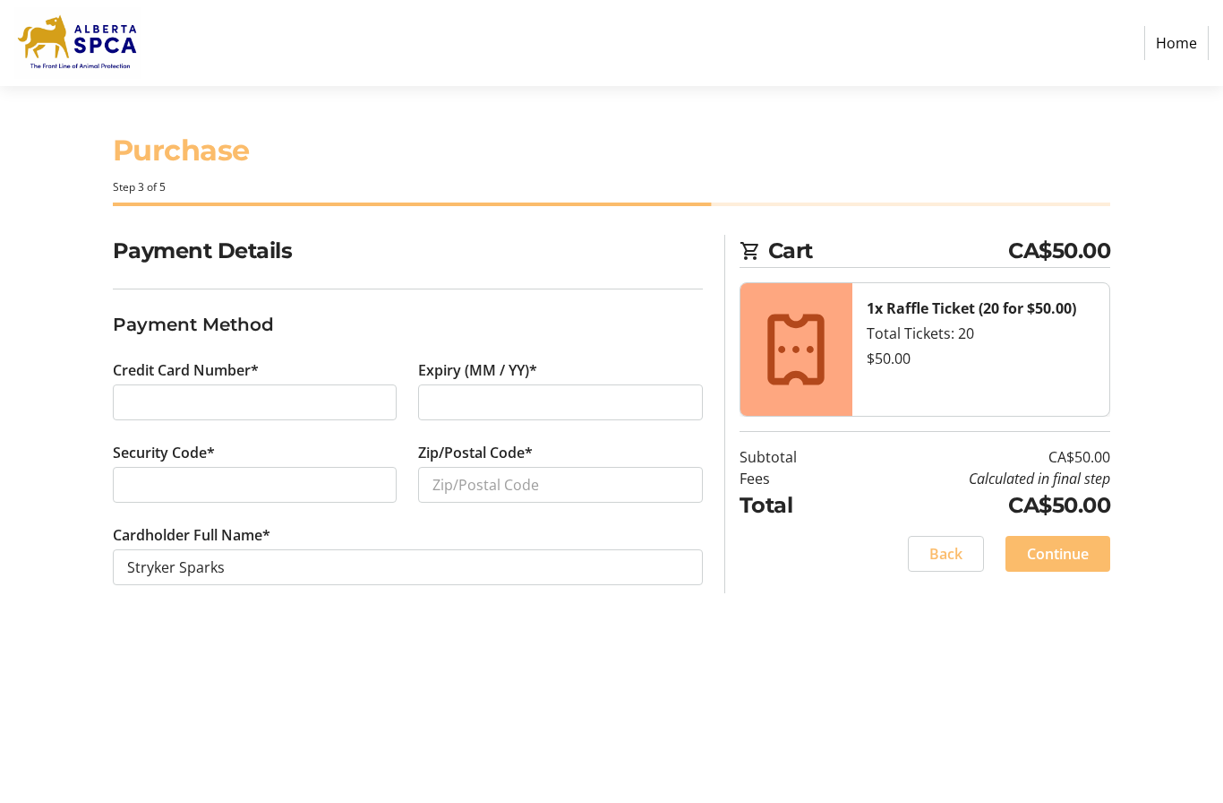
click at [125, 384] on div at bounding box center [255, 402] width 285 height 36
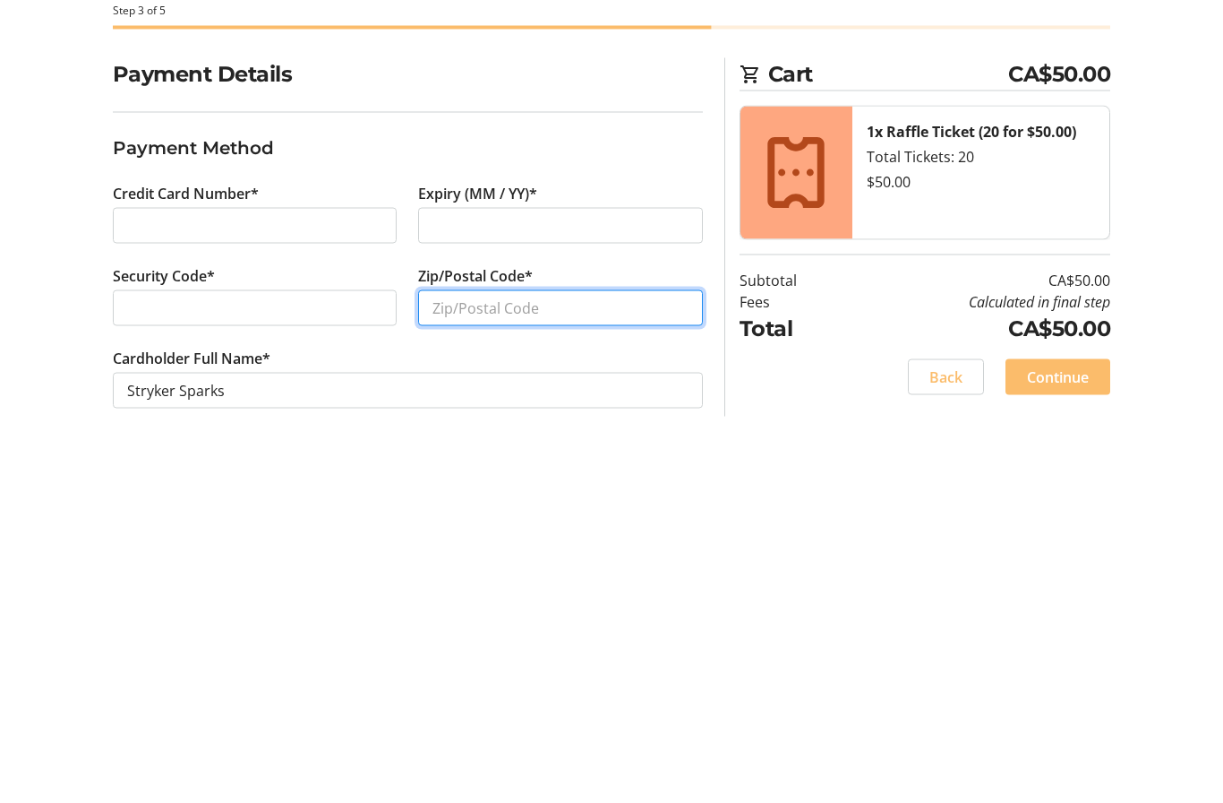
click at [442, 467] on input "Zip/Postal Code*" at bounding box center [560, 485] width 285 height 36
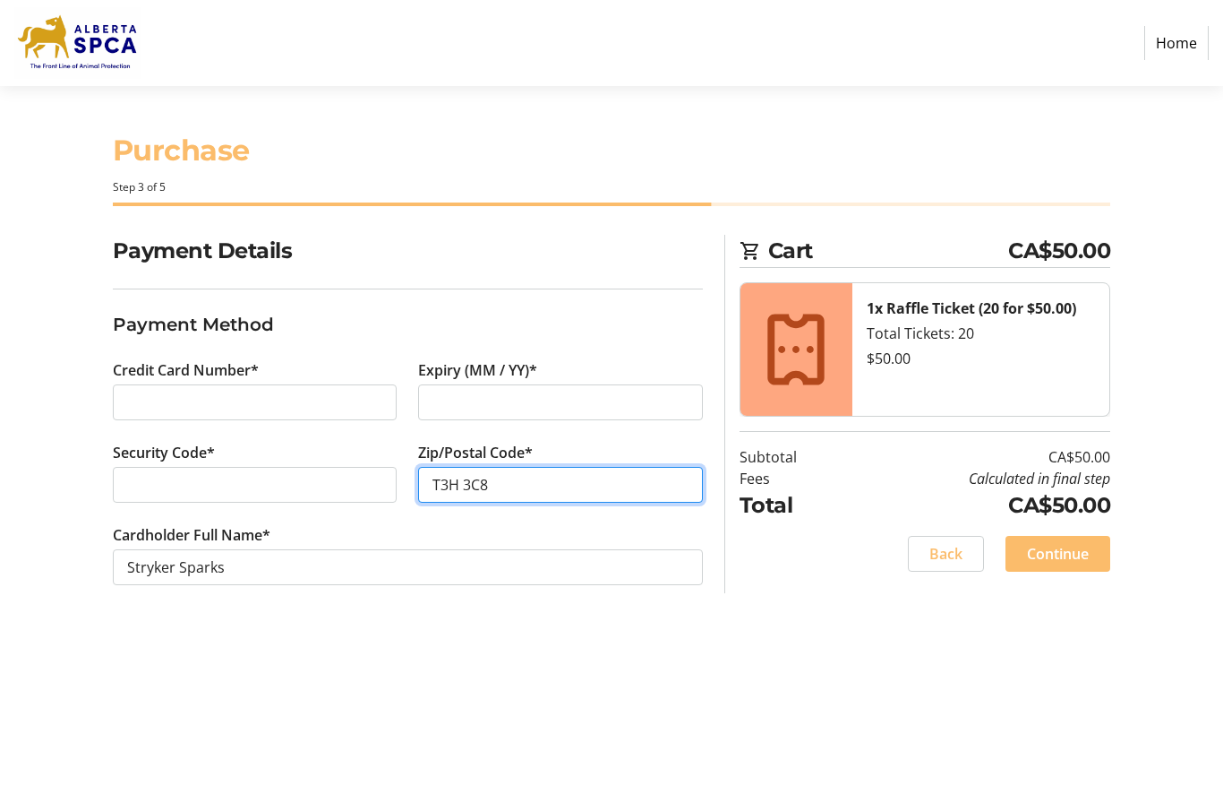
type input "T3H 3C8"
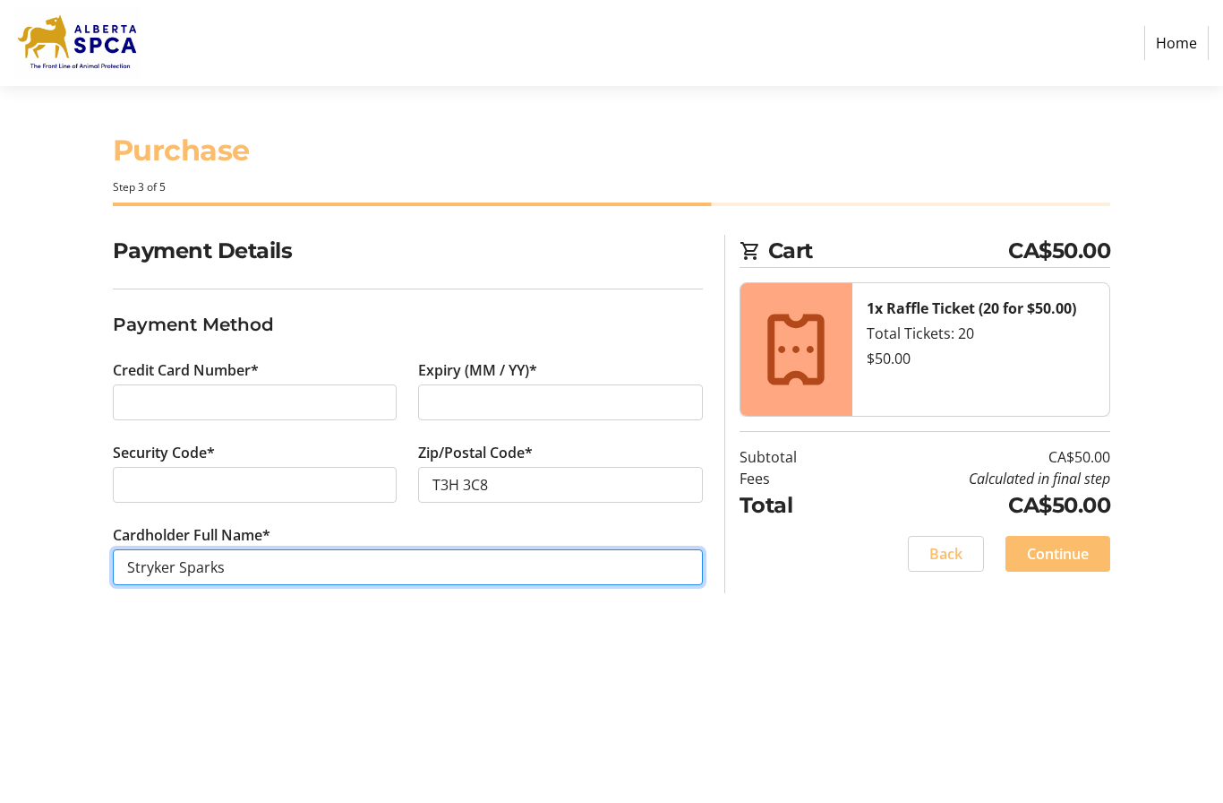
click at [174, 549] on input "Stryker Sparks" at bounding box center [408, 567] width 590 height 36
type input "S Sparks"
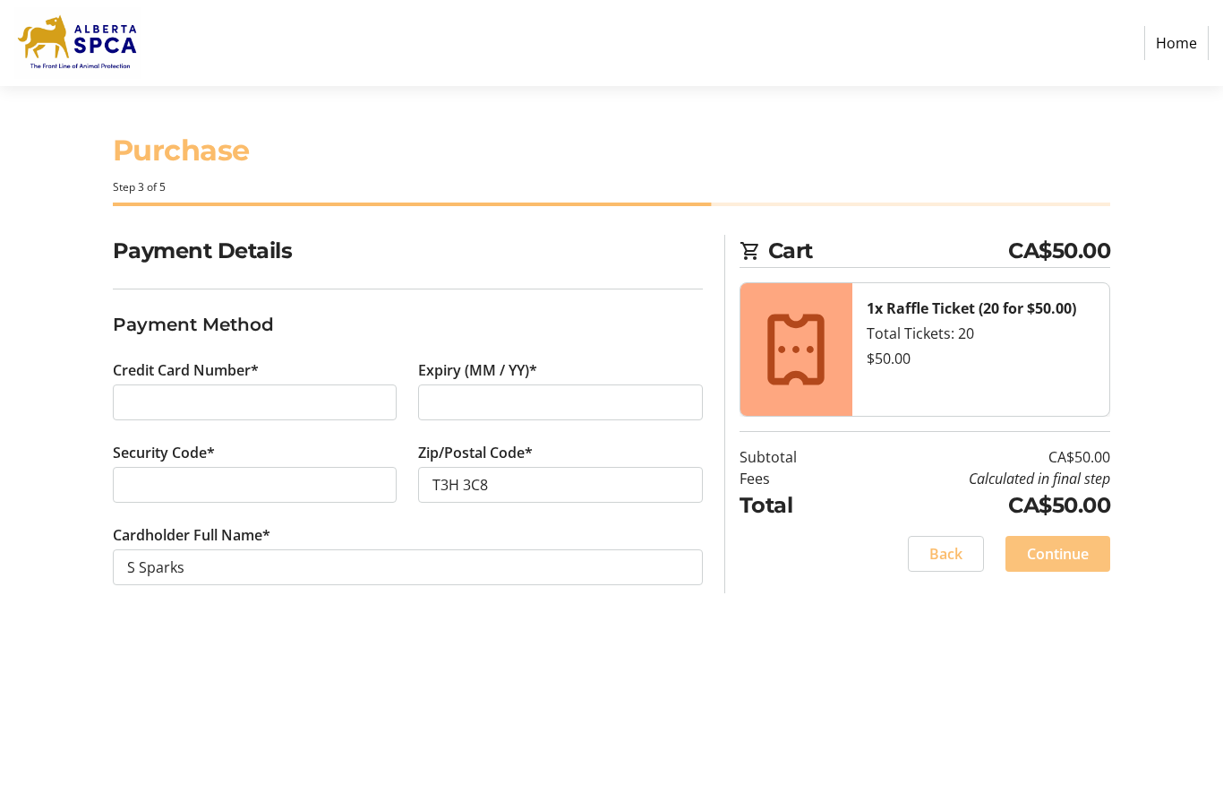
click at [1060, 543] on span "Continue" at bounding box center [1058, 553] width 62 height 21
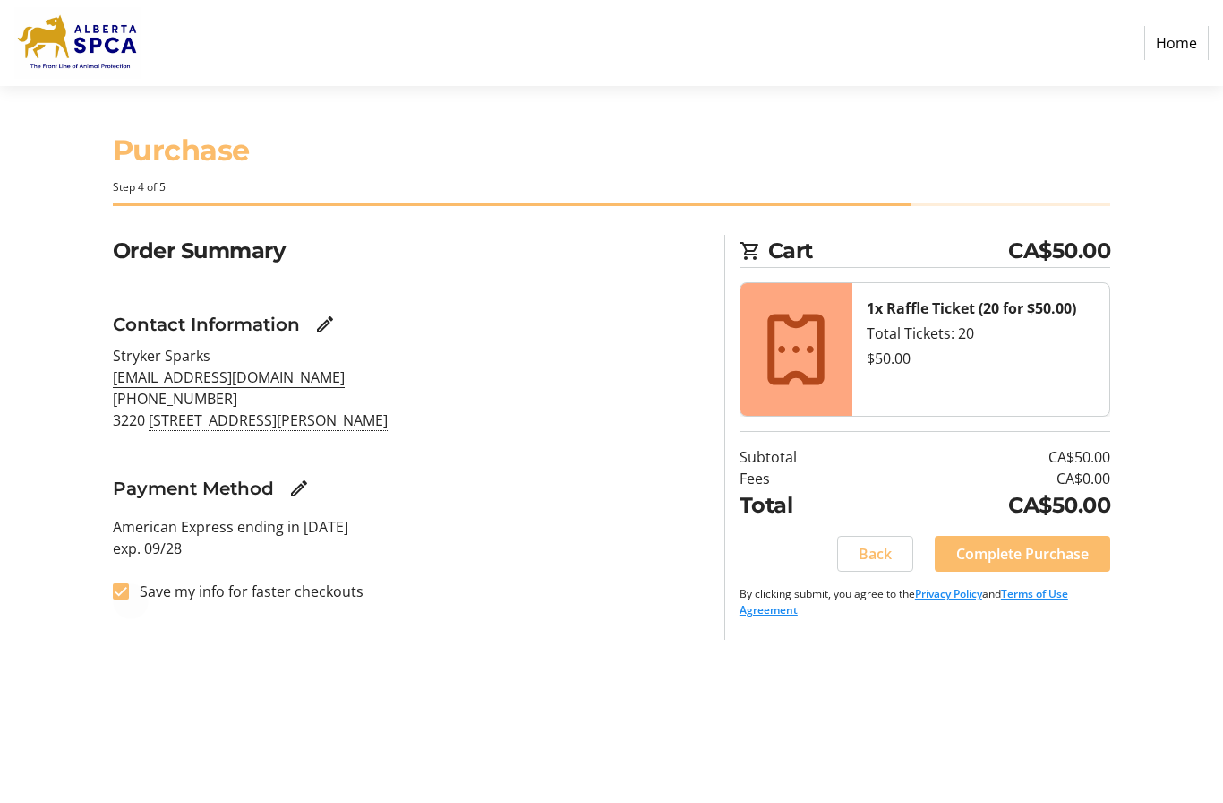
click at [106, 570] on div at bounding box center [120, 591] width 43 height 43
checkbox input "false"
click at [1023, 543] on span "Complete Purchase" at bounding box center [1023, 553] width 133 height 21
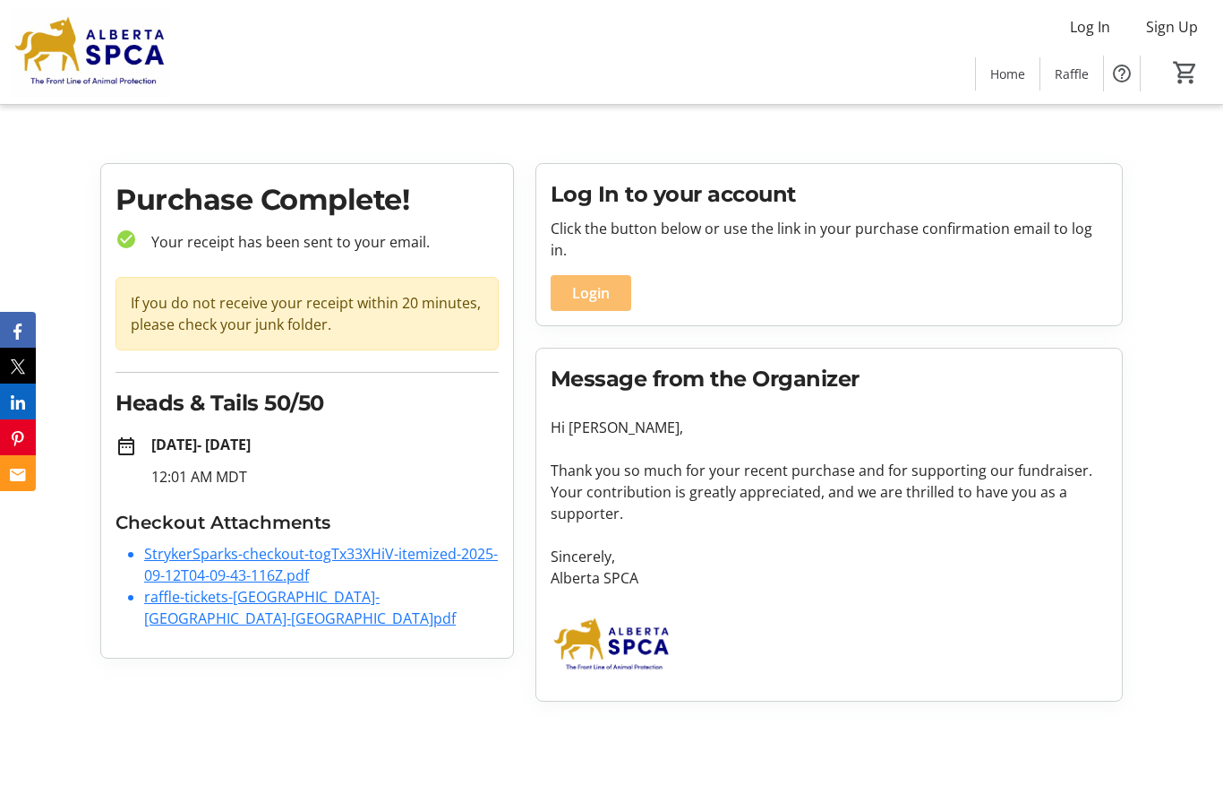
click at [193, 558] on link "StrykerSparks-checkout-togTx33XHiV-itemized-2025-09-12T04-09-43-116Z.pdf" at bounding box center [321, 564] width 354 height 41
click at [172, 603] on link "raffle-tickets-[GEOGRAPHIC_DATA]-[GEOGRAPHIC_DATA]-[GEOGRAPHIC_DATA]pdf" at bounding box center [300, 607] width 312 height 41
click at [365, 601] on link "raffle-tickets-[GEOGRAPHIC_DATA]-[GEOGRAPHIC_DATA]-[GEOGRAPHIC_DATA]pdf" at bounding box center [300, 607] width 312 height 41
click at [203, 601] on link "raffle-tickets-[GEOGRAPHIC_DATA]-[GEOGRAPHIC_DATA]-[GEOGRAPHIC_DATA]pdf" at bounding box center [300, 607] width 312 height 41
